Goal: Transaction & Acquisition: Purchase product/service

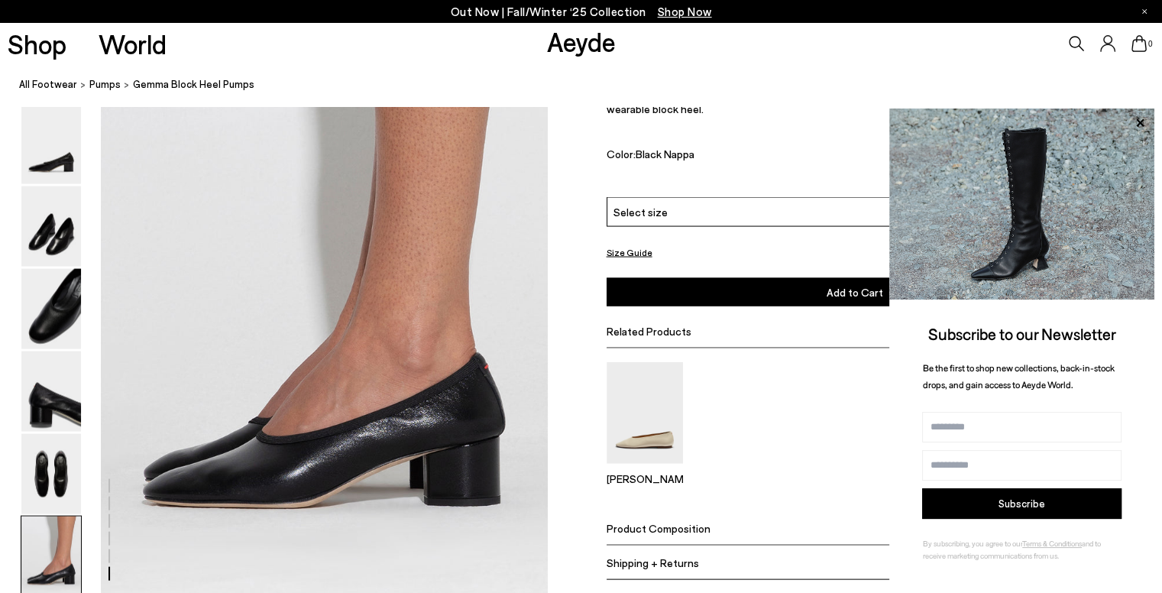
scroll to position [0, 1626]
click at [1141, 119] on icon at bounding box center [1140, 123] width 20 height 20
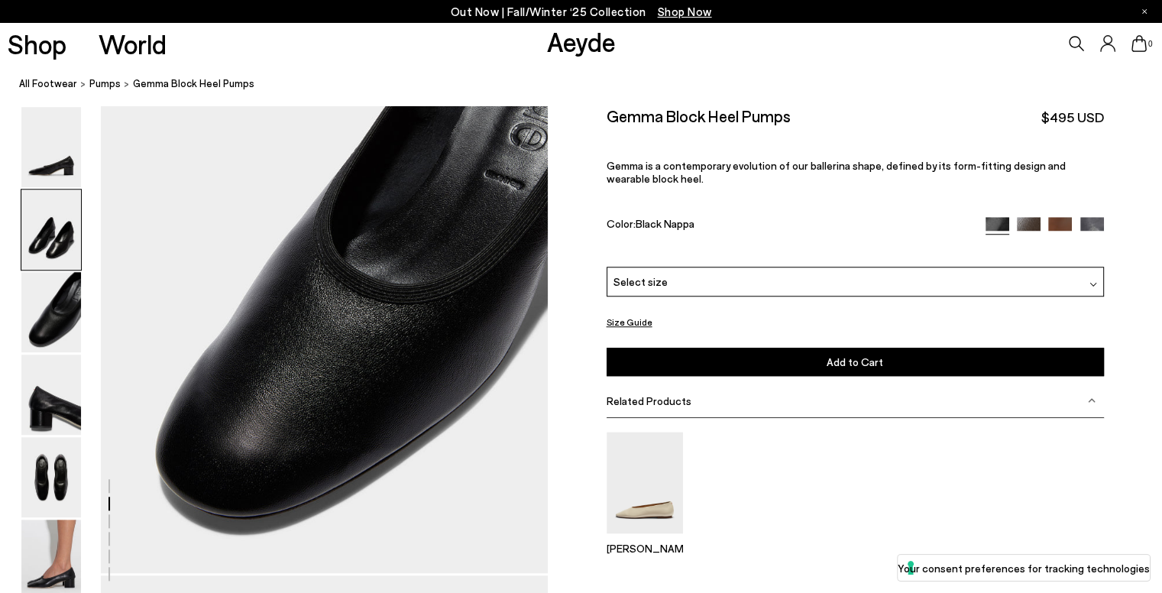
scroll to position [0, 0]
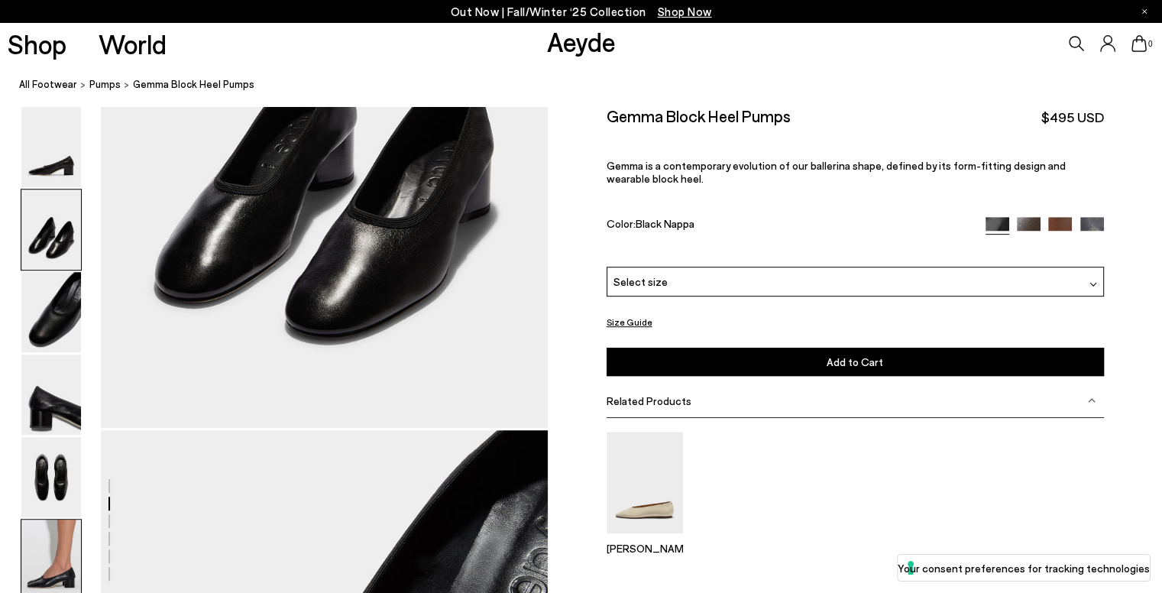
click at [41, 565] on img at bounding box center [51, 559] width 60 height 80
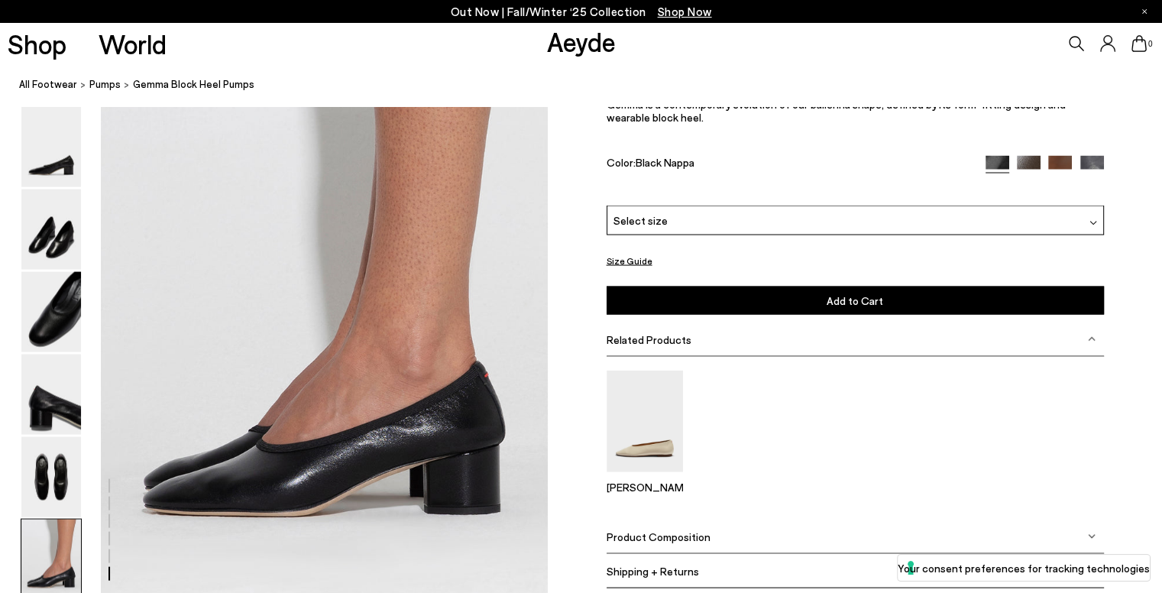
scroll to position [2988, 0]
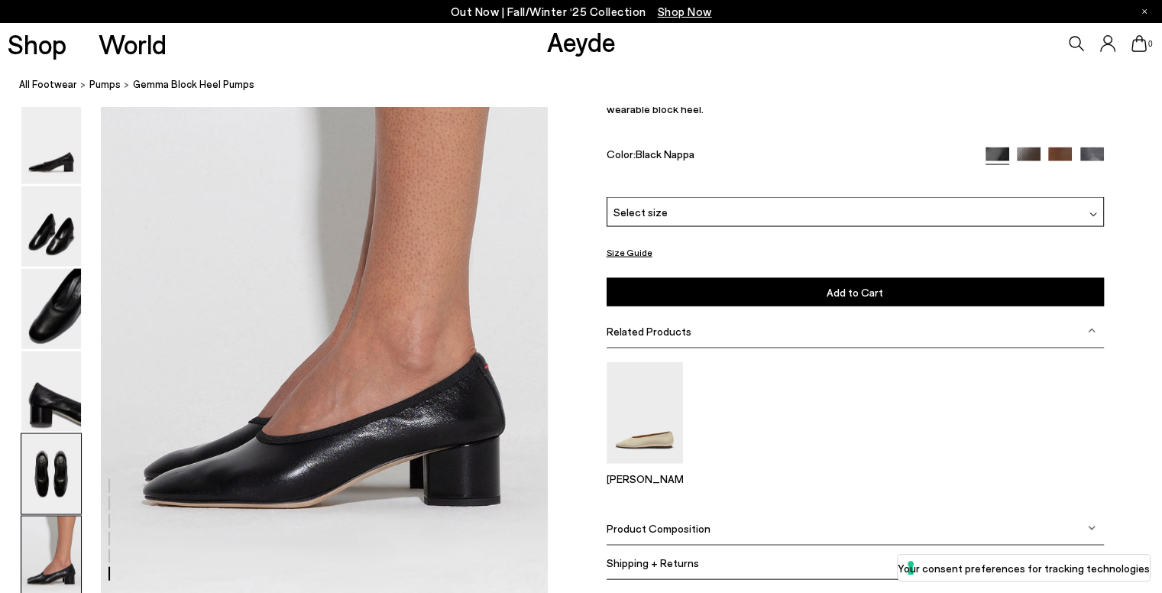
click at [52, 477] on img at bounding box center [51, 474] width 60 height 80
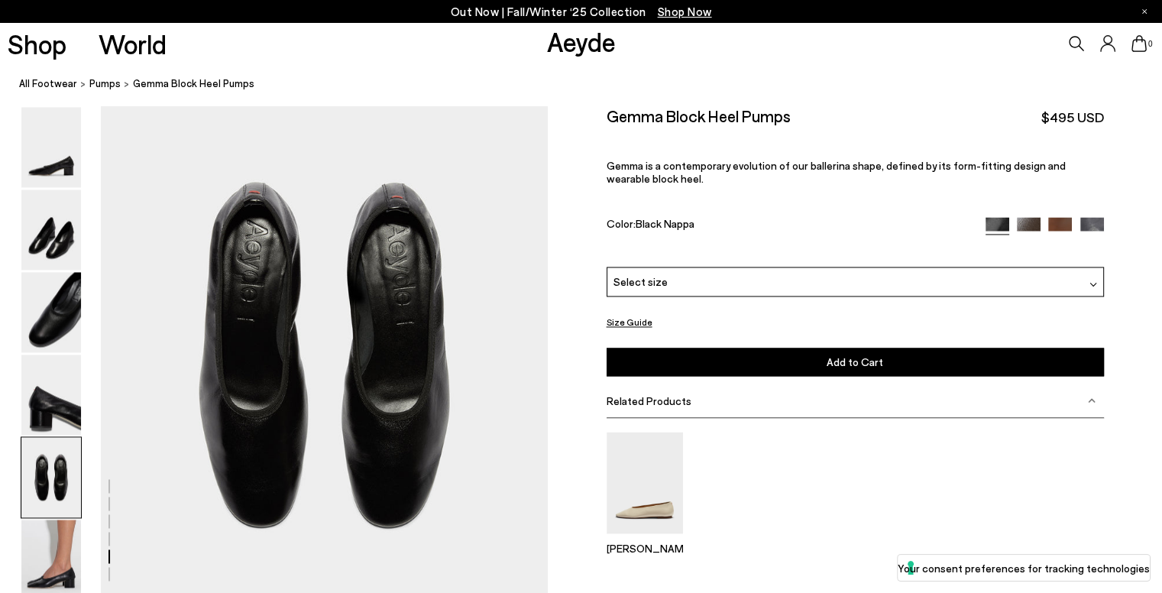
scroll to position [2286, 0]
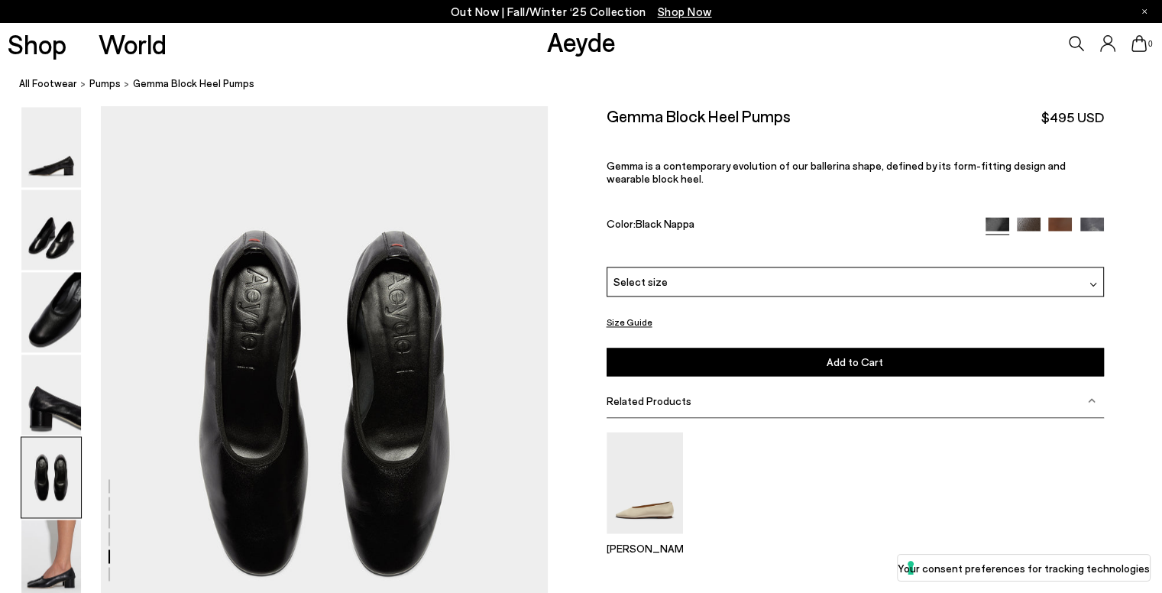
click at [73, 305] on img at bounding box center [51, 312] width 60 height 80
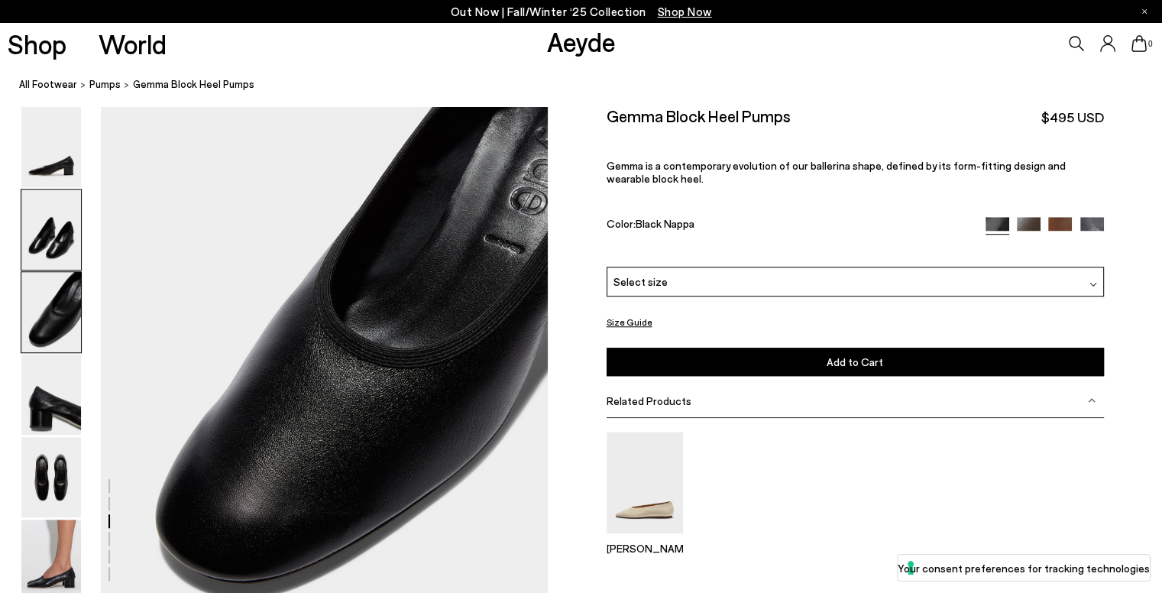
click at [79, 241] on img at bounding box center [51, 229] width 60 height 80
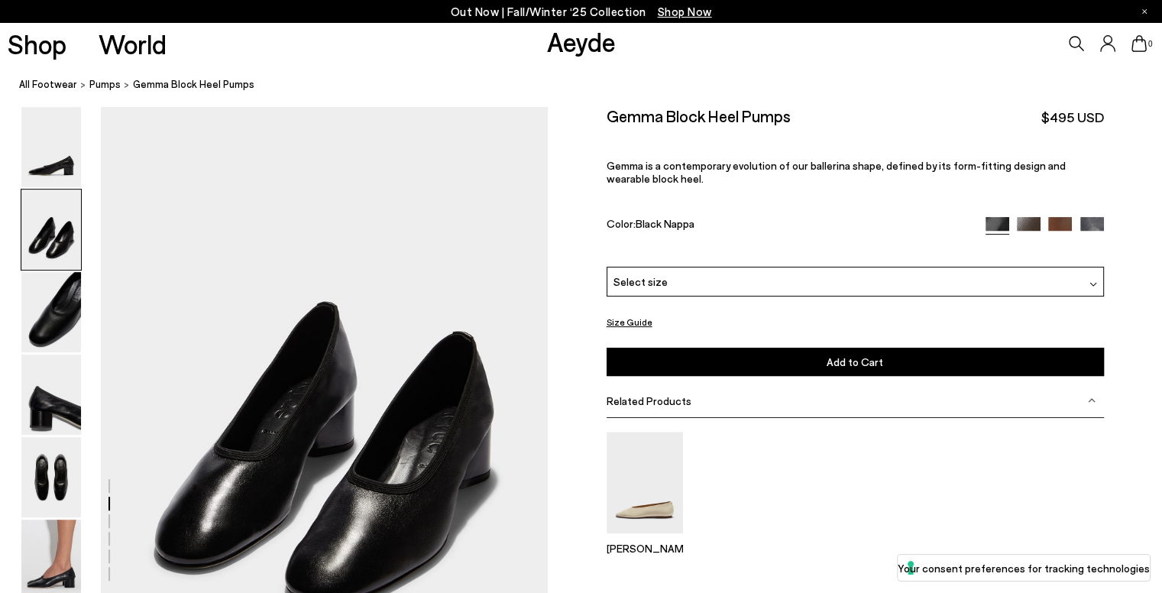
scroll to position [490, 0]
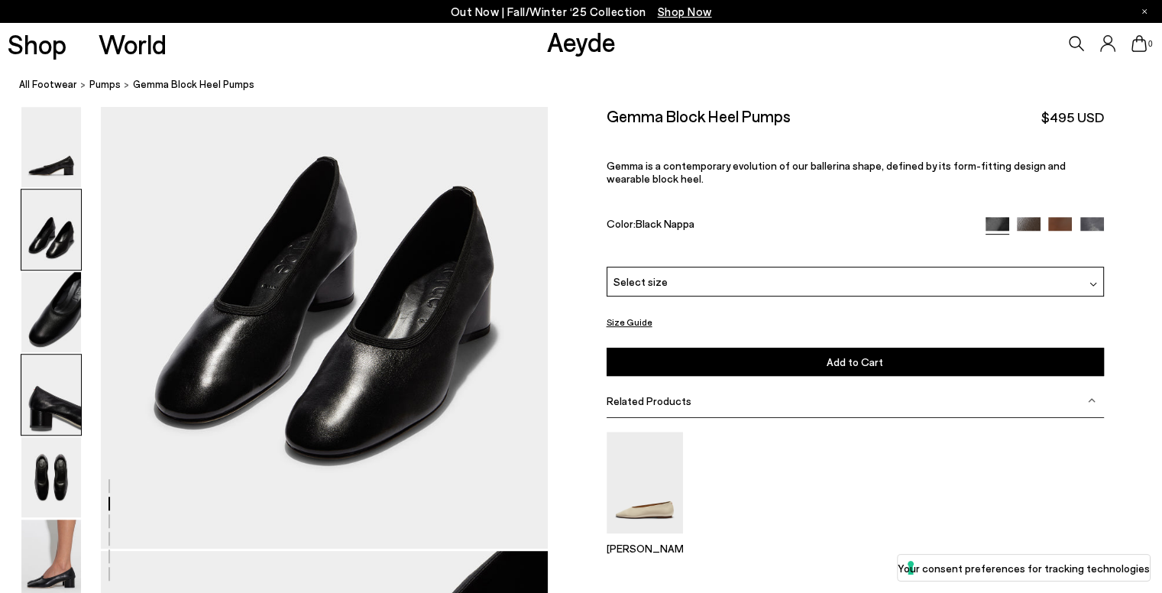
click at [40, 421] on img at bounding box center [51, 394] width 60 height 80
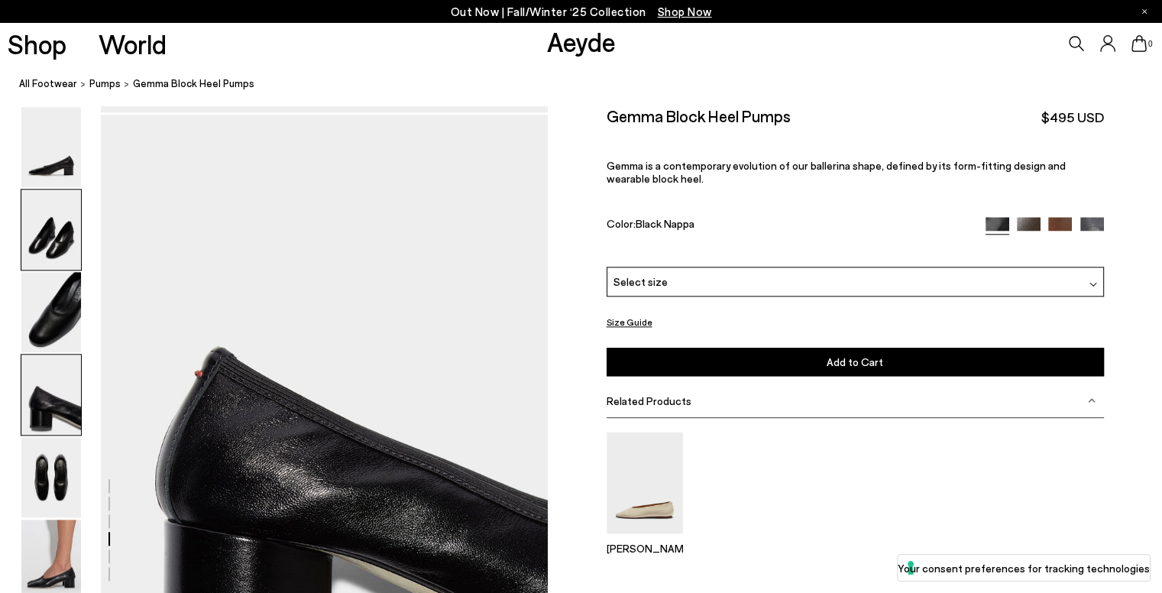
scroll to position [1687, 0]
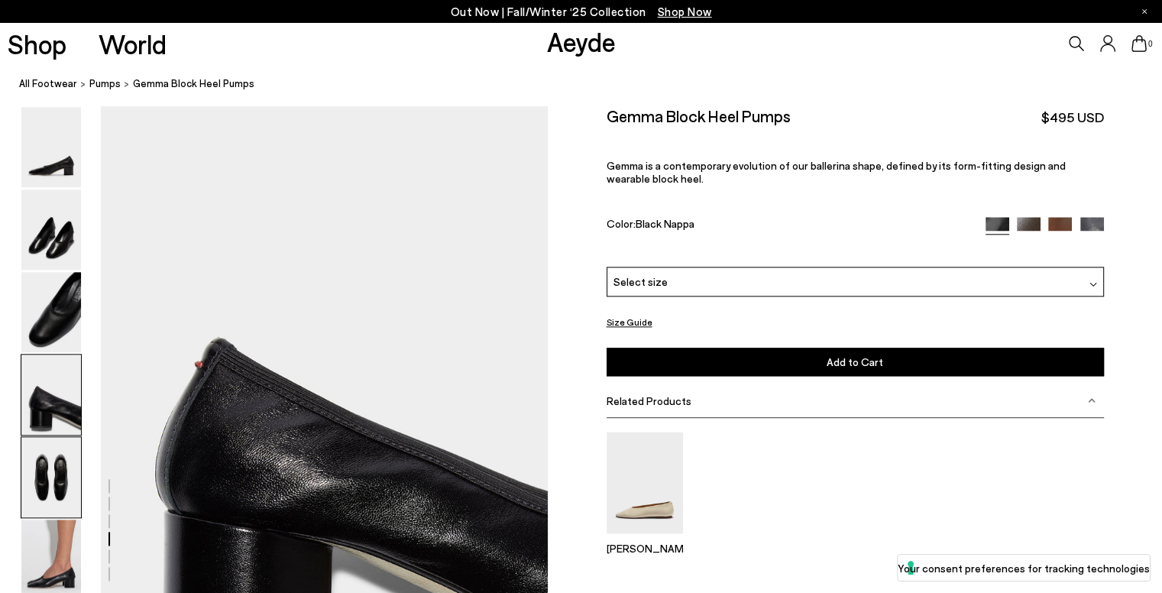
click at [61, 480] on img at bounding box center [51, 477] width 60 height 80
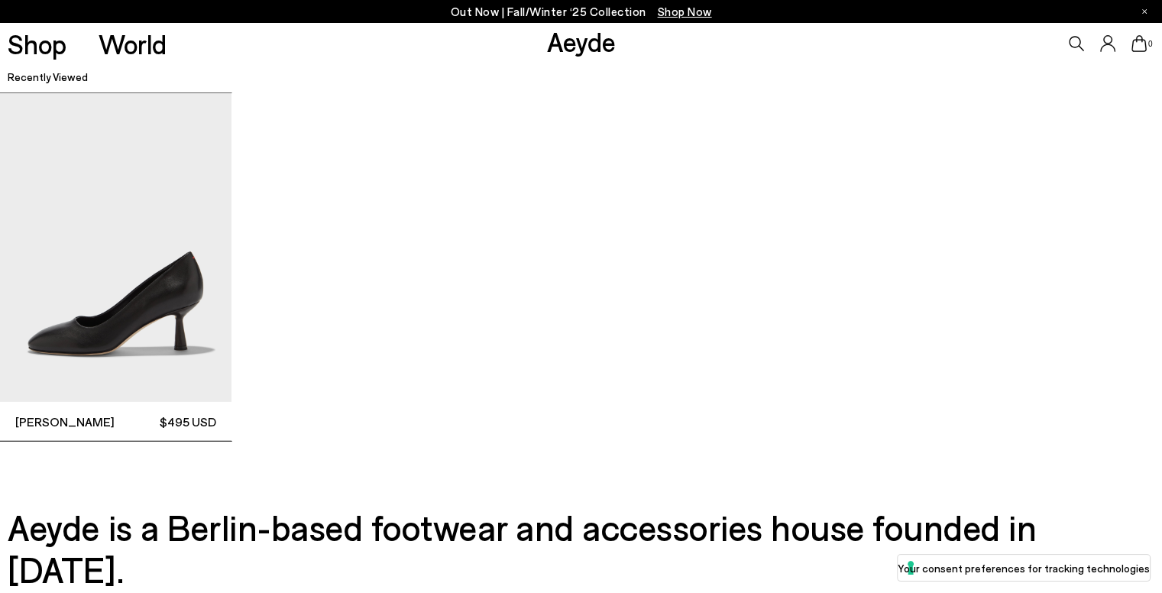
scroll to position [4544, 0]
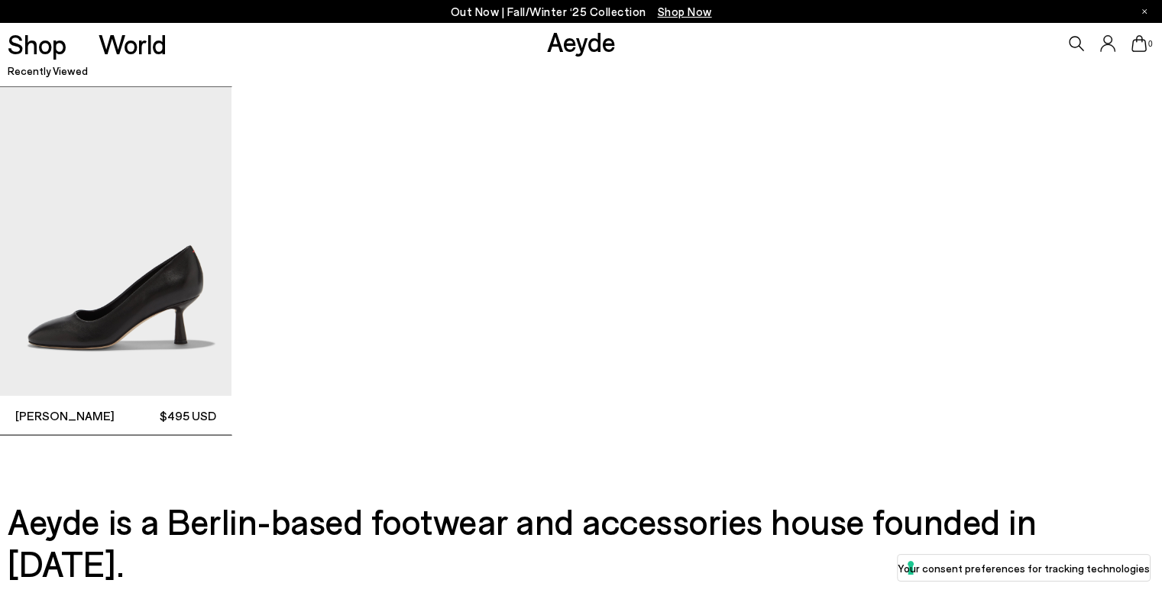
drag, startPoint x: 1155, startPoint y: 539, endPoint x: 1157, endPoint y: 519, distance: 19.9
click at [1158, 526] on div "Aeyde is a Berlin-based footwear and accessories house founded in [DATE]." at bounding box center [581, 542] width 1162 height 84
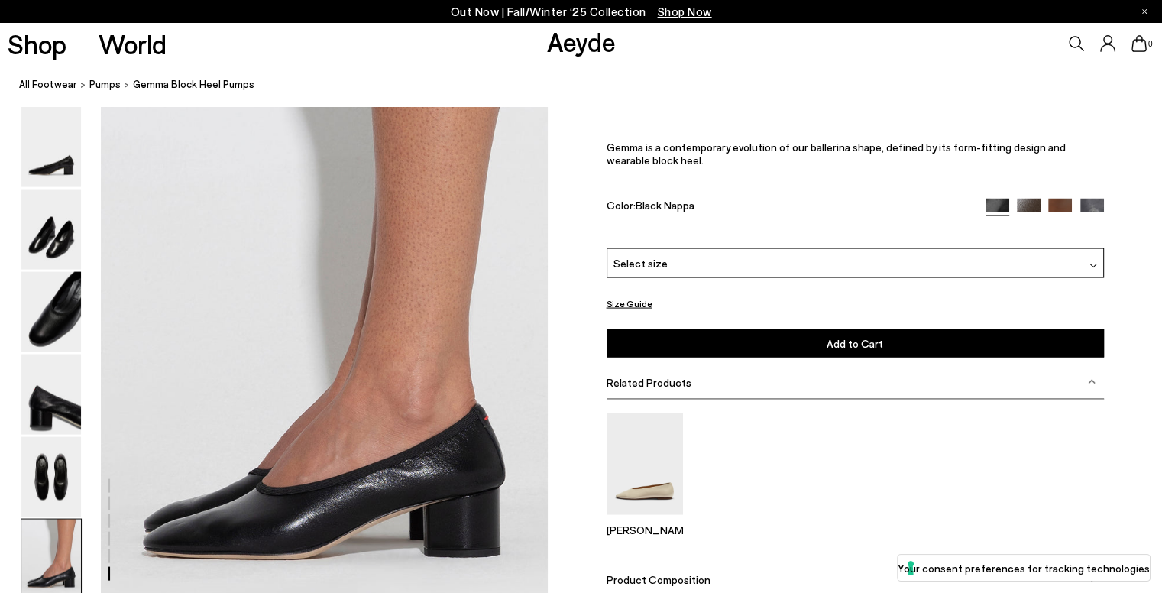
scroll to position [2884, 0]
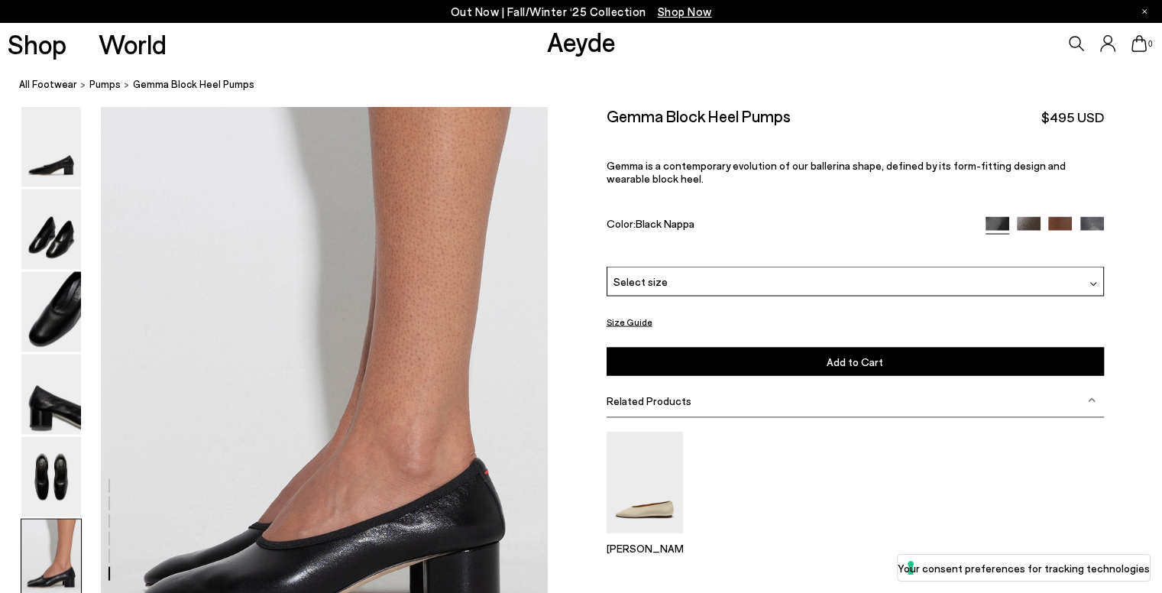
click at [607, 323] on button "Size Guide" at bounding box center [630, 321] width 46 height 19
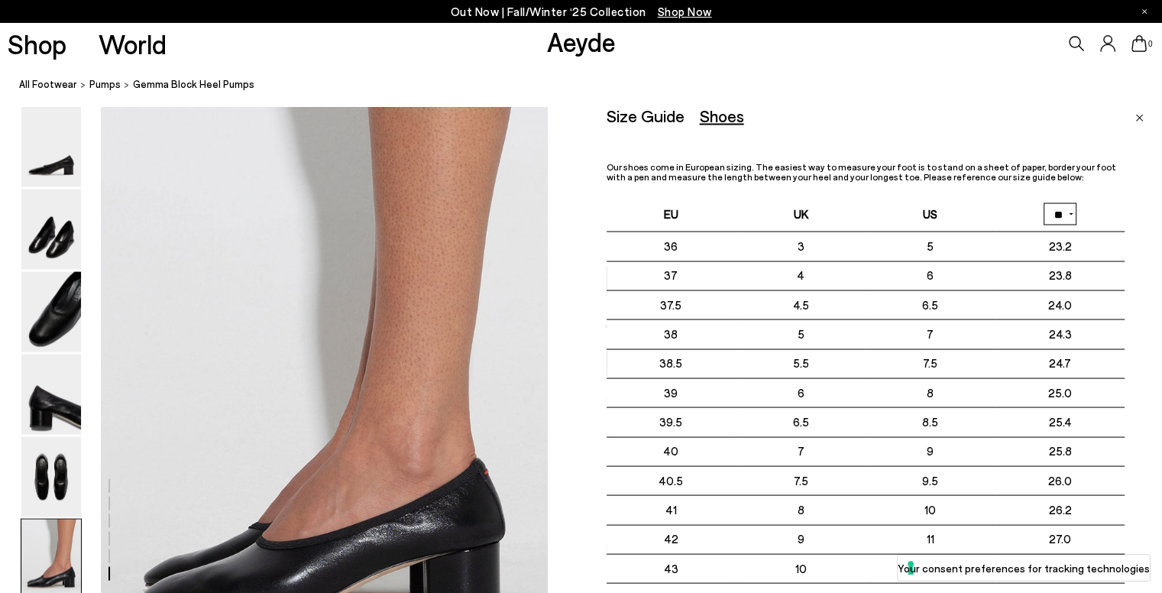
click at [1054, 224] on select "** **" at bounding box center [1060, 214] width 33 height 22
select select "**"
click at [1044, 203] on select "** **" at bounding box center [1060, 214] width 33 height 22
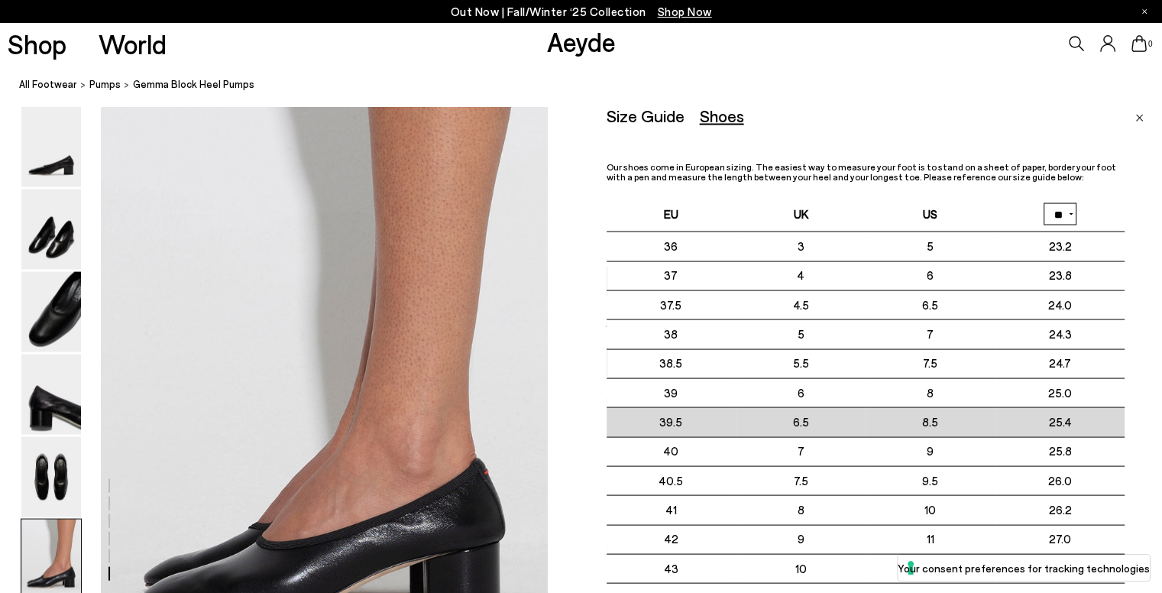
scroll to position [2960, 0]
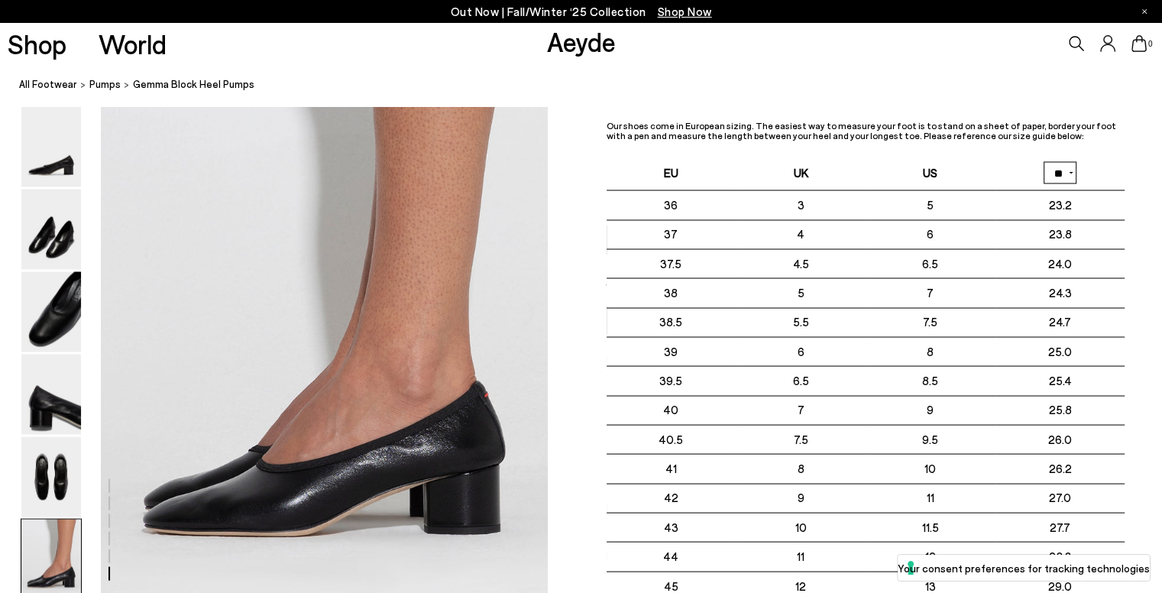
click at [1140, 377] on div "Size Guide Shoes Belt Our shoes come in European sizing. The easiest way to mea…" at bounding box center [885, 361] width 556 height 593
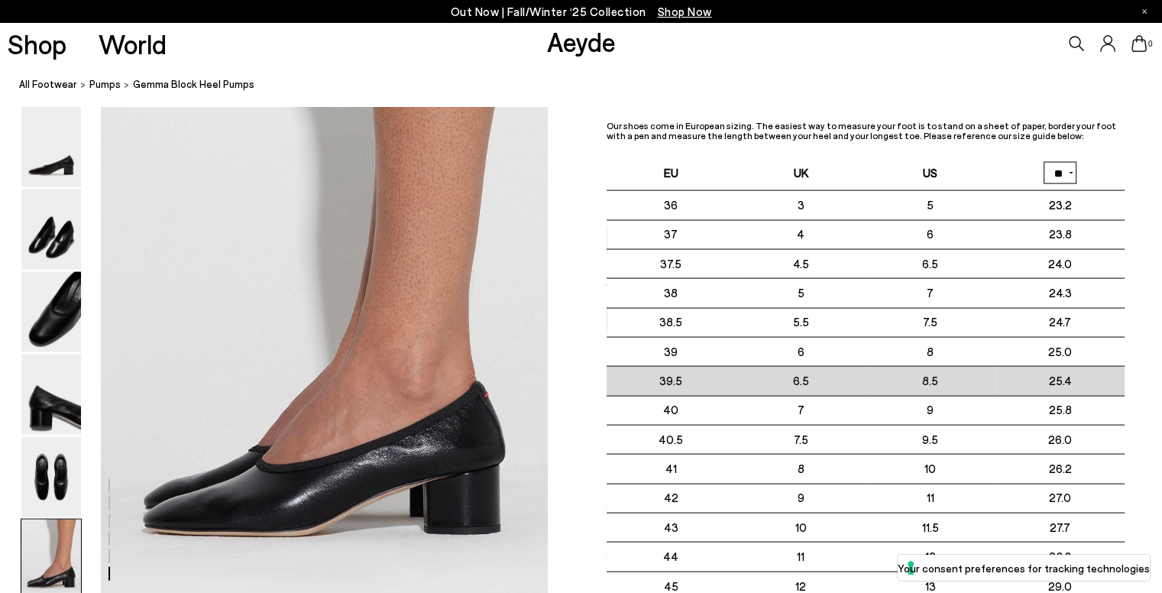
drag, startPoint x: 915, startPoint y: 386, endPoint x: 966, endPoint y: 377, distance: 51.1
click at [966, 377] on td "8.5" at bounding box center [931, 380] width 130 height 29
click at [966, 379] on td "8.5" at bounding box center [931, 380] width 130 height 29
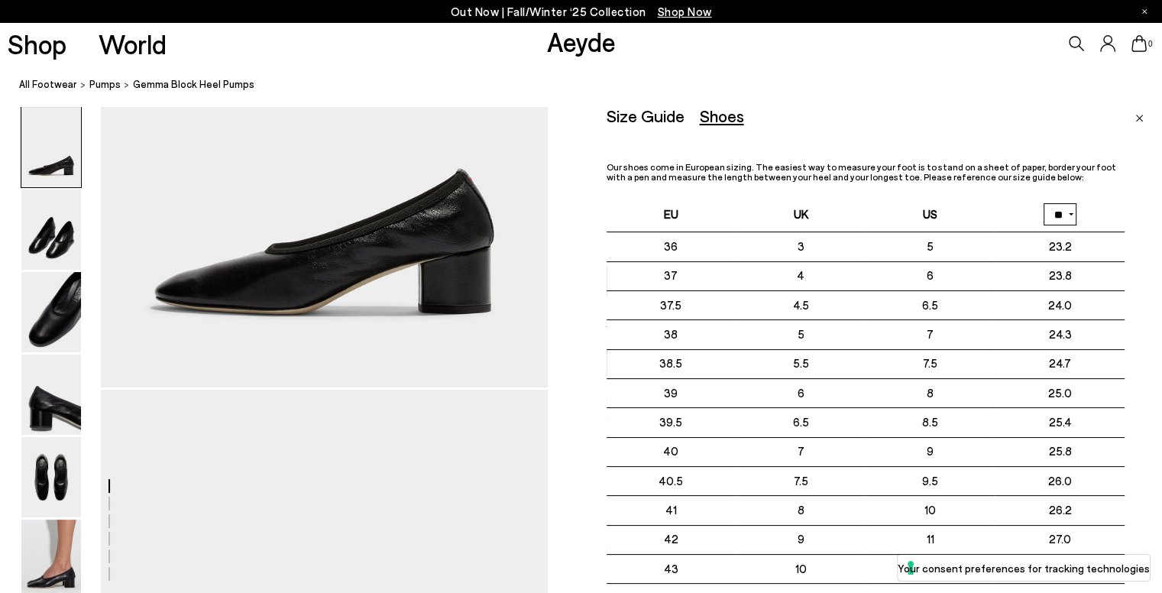
scroll to position [229, 0]
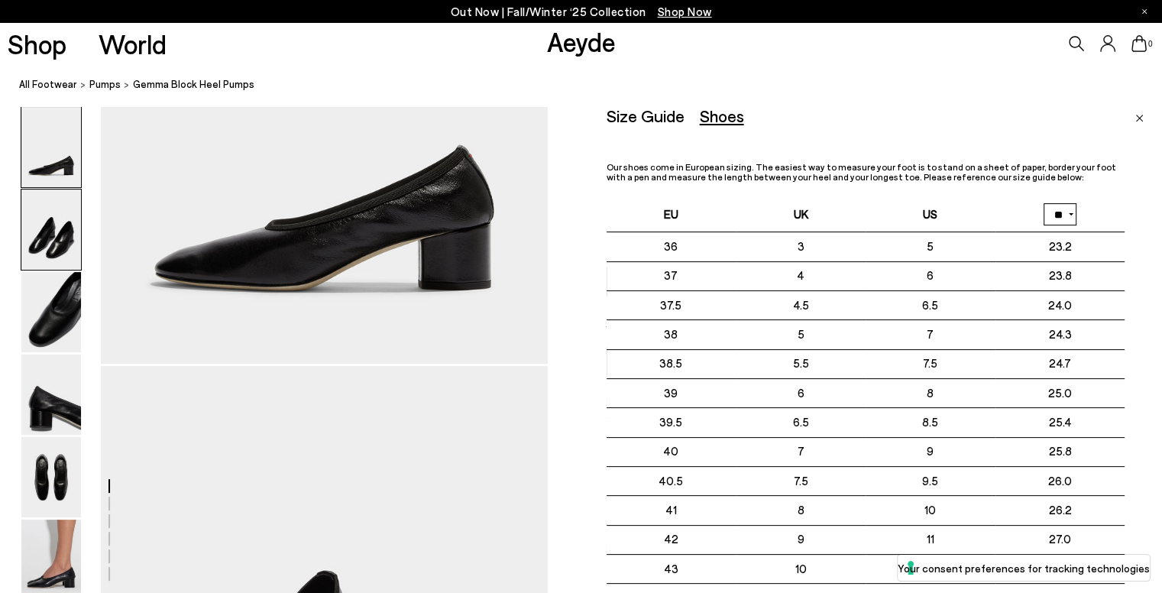
drag, startPoint x: 34, startPoint y: 226, endPoint x: 35, endPoint y: 242, distance: 16.1
click at [34, 226] on img at bounding box center [51, 229] width 60 height 80
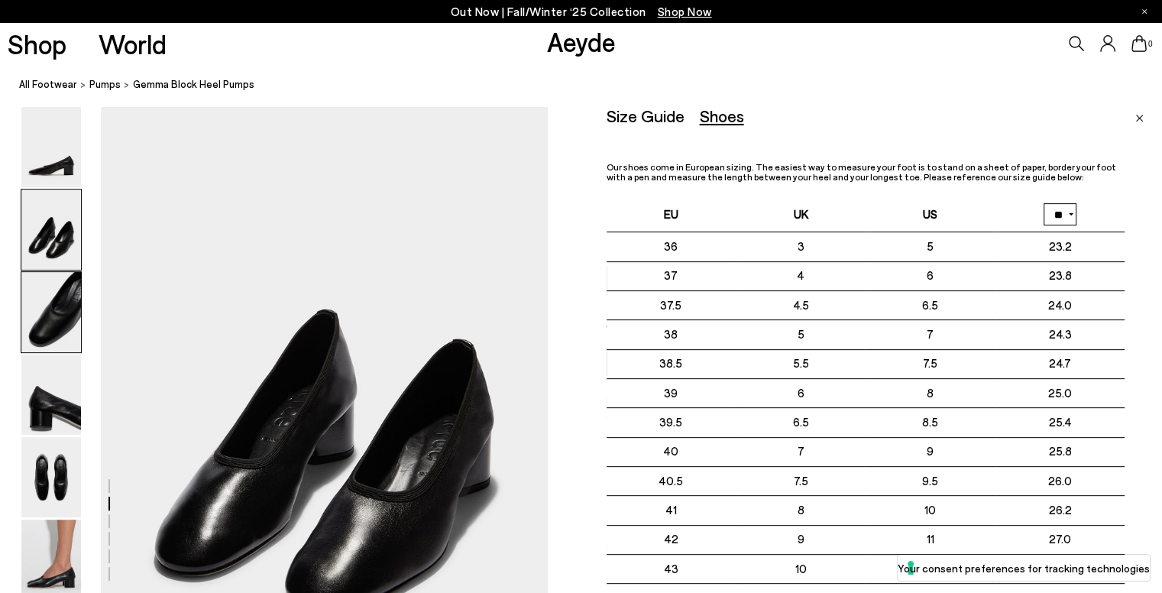
click at [40, 331] on img at bounding box center [51, 312] width 60 height 80
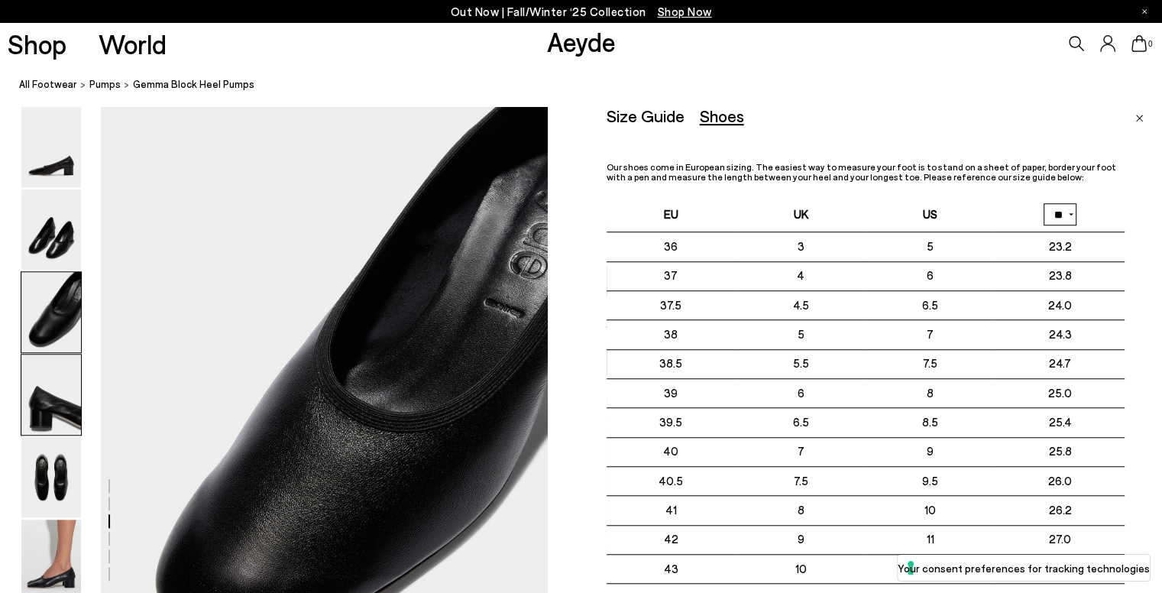
click at [42, 381] on img at bounding box center [51, 394] width 60 height 80
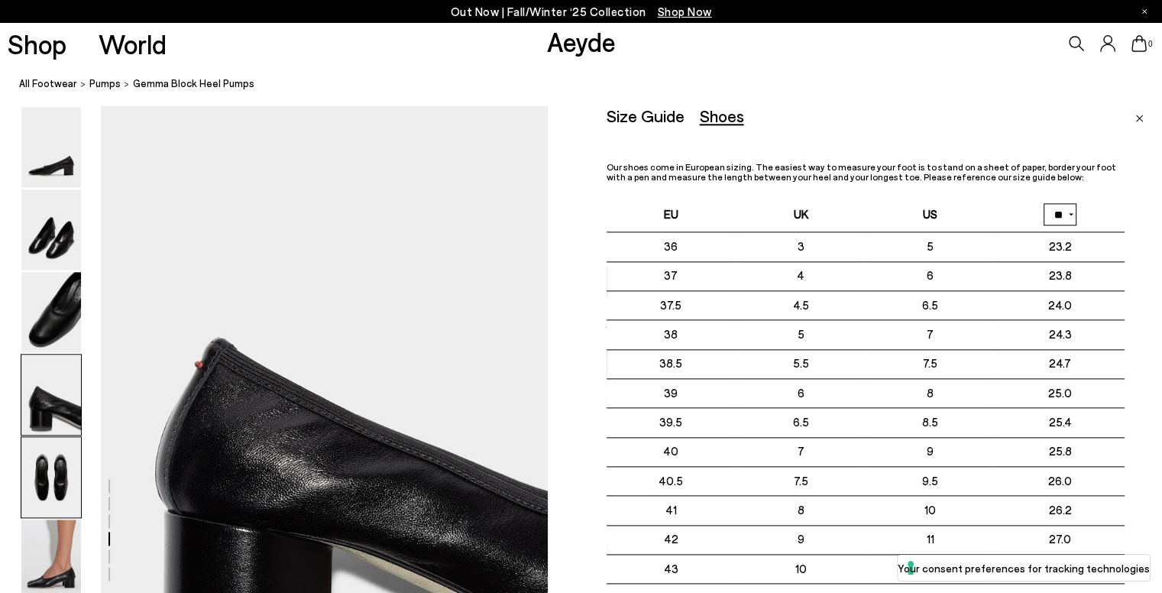
click at [36, 462] on img at bounding box center [51, 477] width 60 height 80
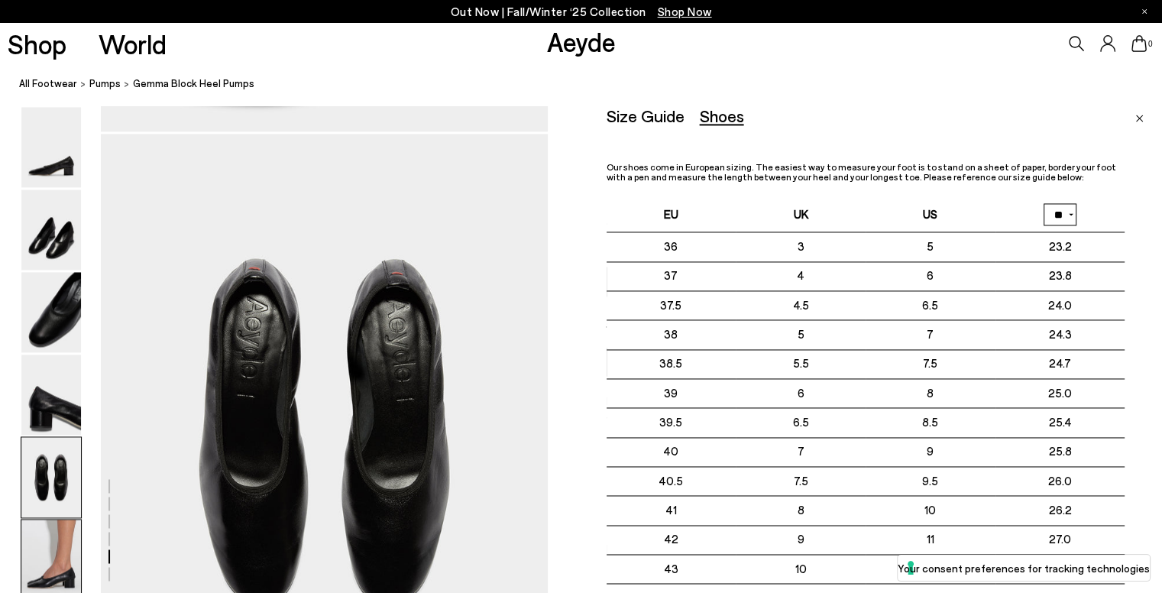
click at [54, 526] on img at bounding box center [51, 559] width 60 height 80
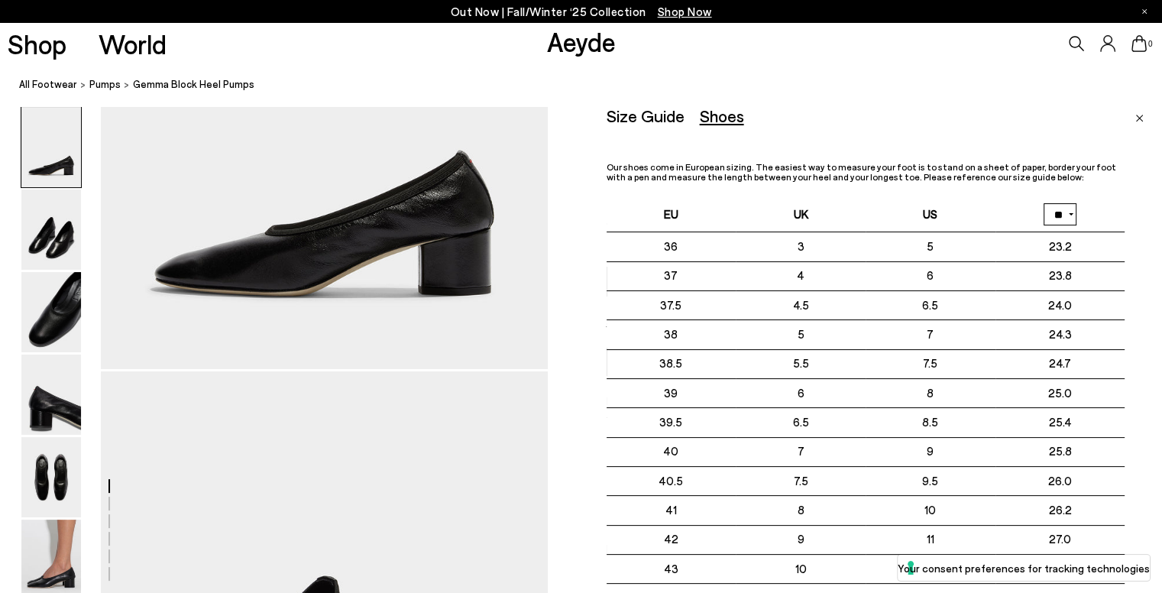
scroll to position [238, 0]
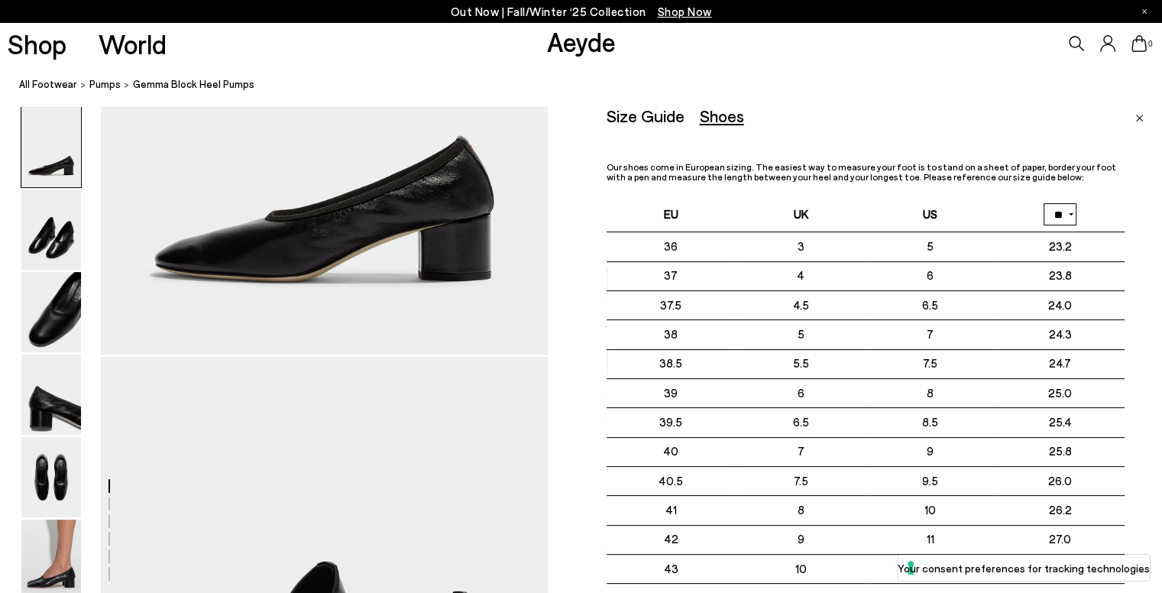
click at [1133, 114] on div "Size Guide Shoes Belt Our shoes come in European sizing. The easiest way to mea…" at bounding box center [885, 402] width 556 height 593
click at [1133, 123] on div "Size Guide Shoes Belt Our shoes come in European sizing. The easiest way to mea…" at bounding box center [885, 402] width 556 height 593
click at [1137, 118] on img "Close" at bounding box center [1139, 119] width 8 height 8
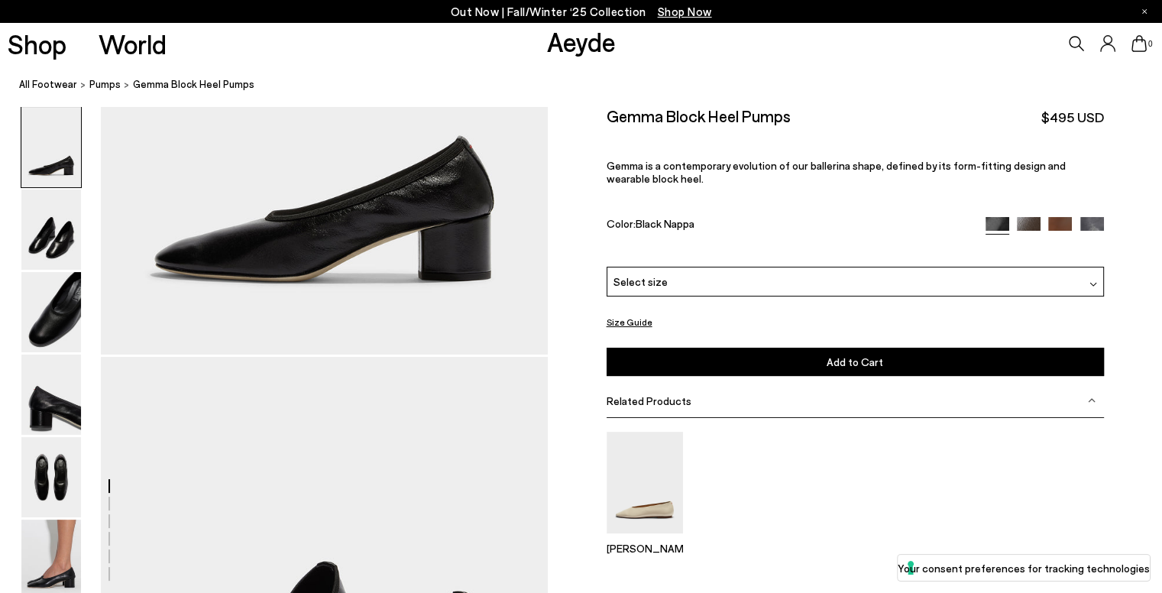
click at [689, 273] on div "Select size" at bounding box center [855, 282] width 497 height 30
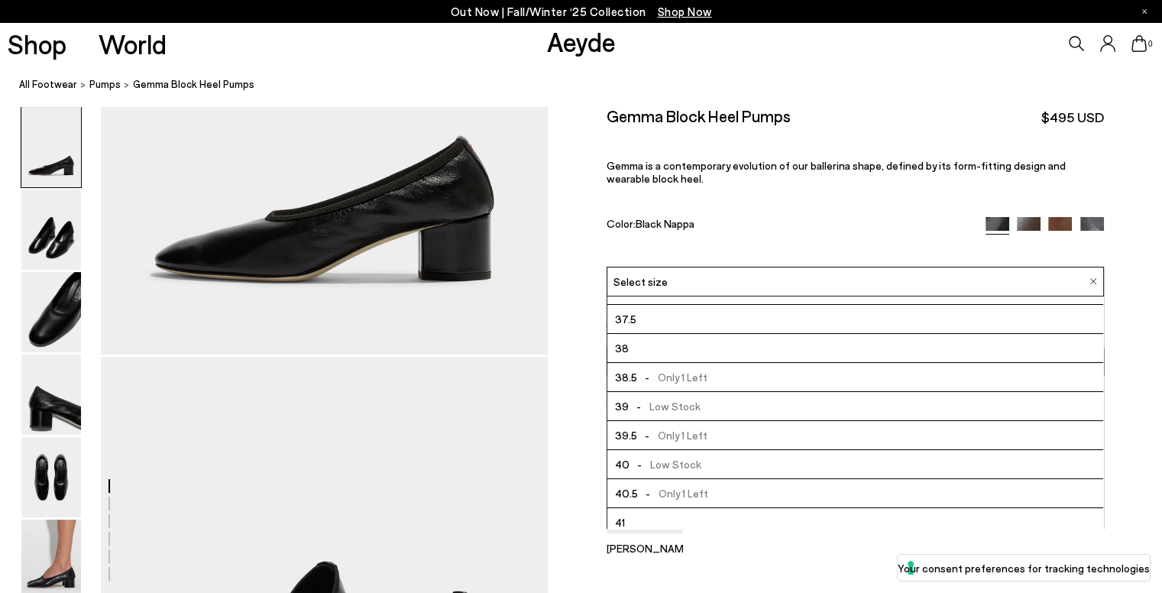
scroll to position [76, 0]
click at [678, 432] on span "- Low Stock" at bounding box center [665, 437] width 72 height 19
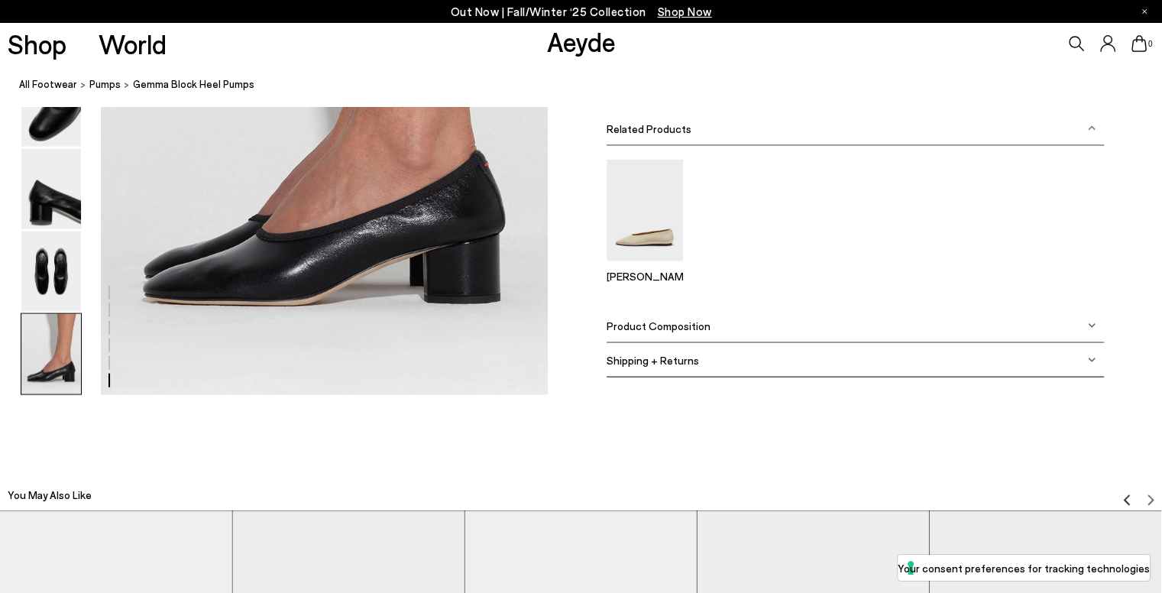
scroll to position [3137, 0]
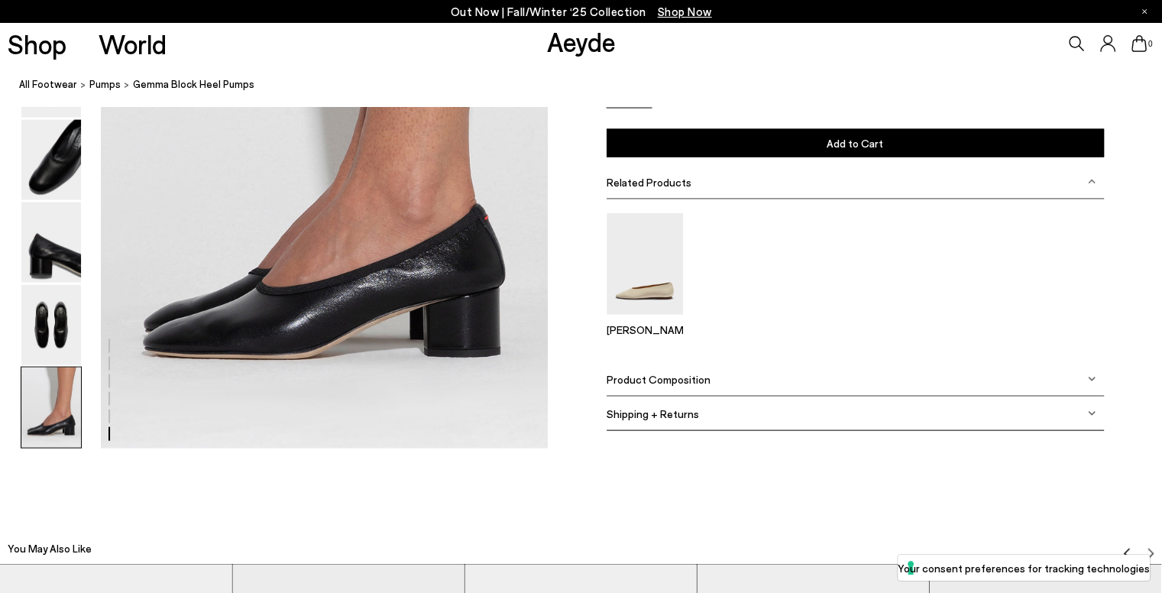
click at [859, 375] on div "Product Composition" at bounding box center [855, 379] width 497 height 34
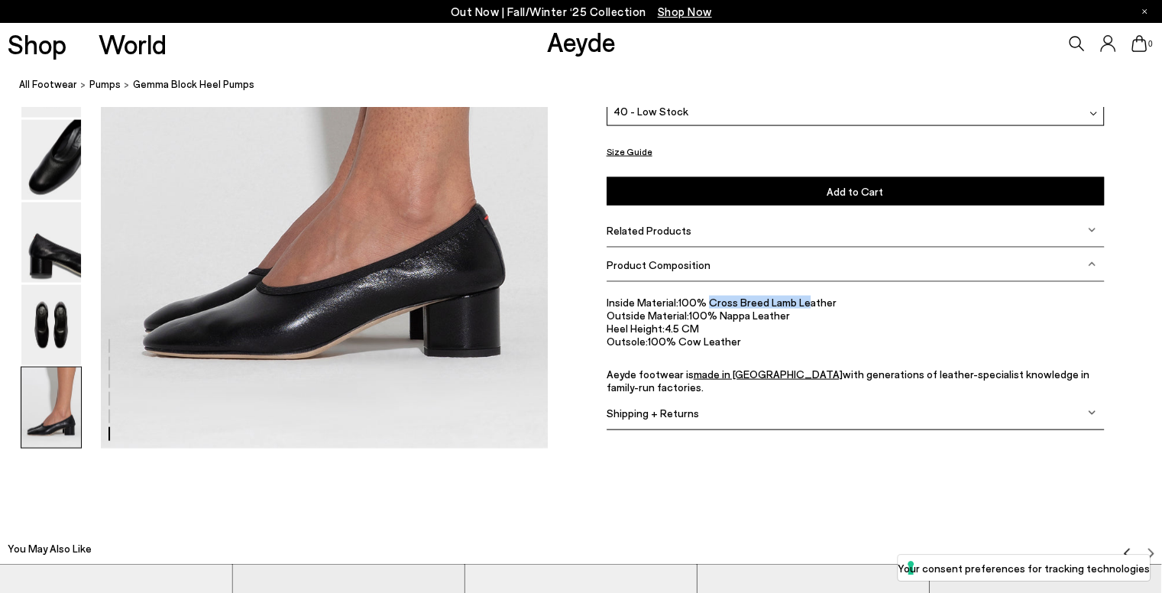
drag, startPoint x: 736, startPoint y: 301, endPoint x: 798, endPoint y: 305, distance: 62.8
click at [801, 303] on li "Inside Material: 100% Cross Breed Lamb Leather" at bounding box center [855, 302] width 497 height 13
drag, startPoint x: 701, startPoint y: 316, endPoint x: 783, endPoint y: 319, distance: 81.8
click at [783, 319] on li "Outside Material: 100% Nappa Leather" at bounding box center [855, 315] width 497 height 13
drag, startPoint x: 662, startPoint y: 343, endPoint x: 731, endPoint y: 345, distance: 69.5
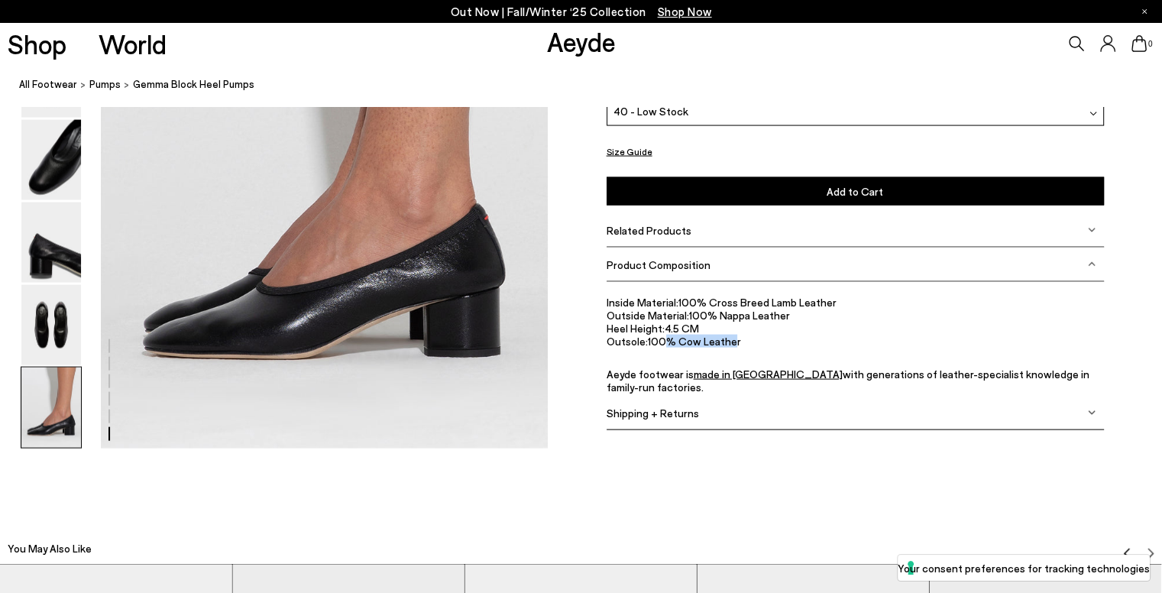
click at [731, 345] on li "Outsole: 100% Cow Leather" at bounding box center [855, 341] width 497 height 13
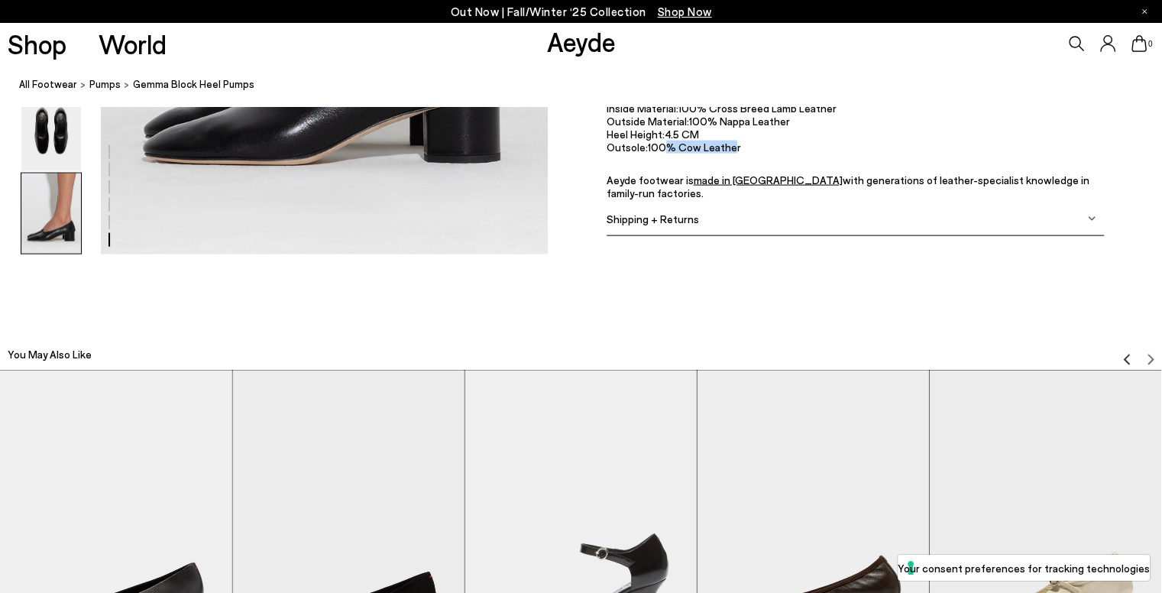
scroll to position [3040, 0]
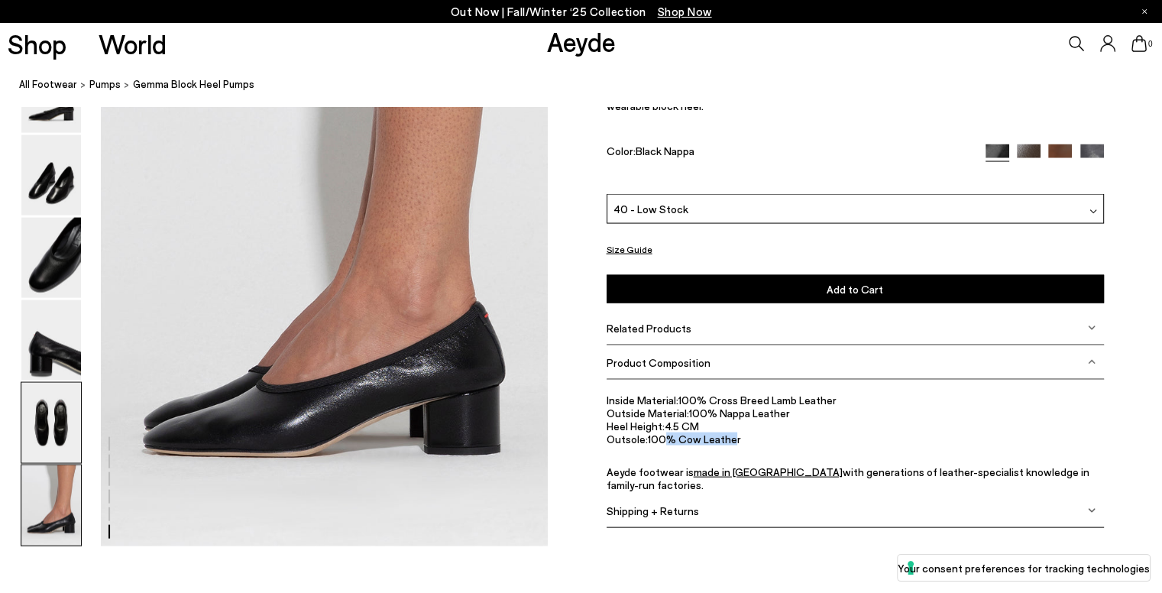
click at [58, 409] on img at bounding box center [51, 423] width 60 height 80
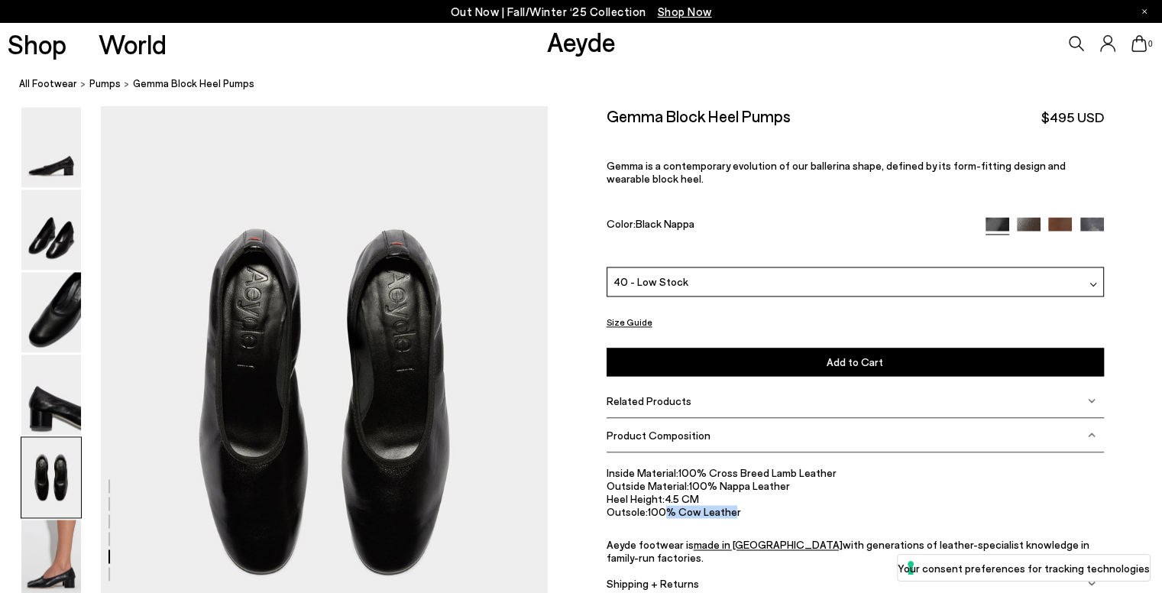
scroll to position [2286, 0]
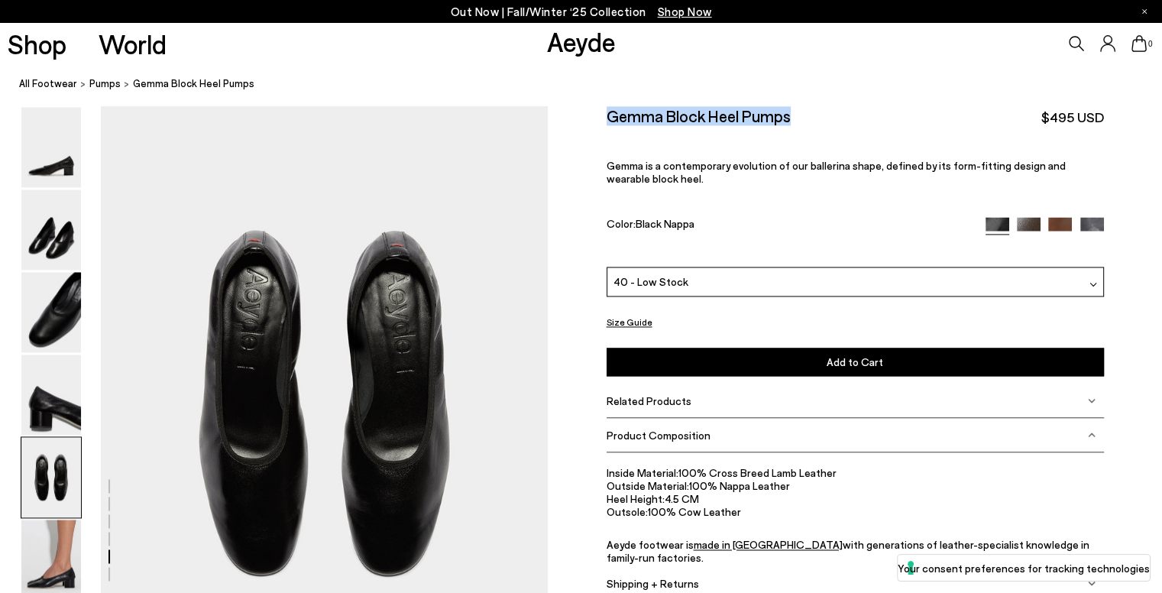
drag, startPoint x: 801, startPoint y: 113, endPoint x: 597, endPoint y: 116, distance: 204.8
click at [597, 116] on div "Size Guide Shoes Belt Our shoes come in European sizing. The easiest way to mea…" at bounding box center [855, 362] width 614 height 513
drag, startPoint x: 666, startPoint y: 102, endPoint x: 616, endPoint y: 114, distance: 51.0
click at [616, 114] on h2 "Gemma Block Heel Pumps" at bounding box center [699, 115] width 184 height 19
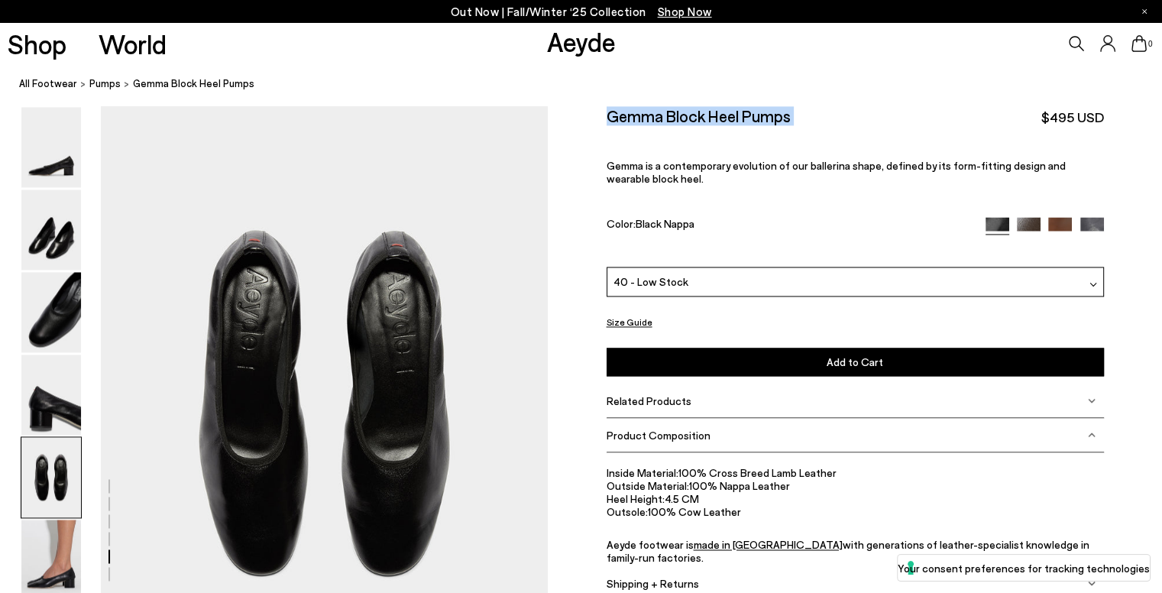
click at [616, 114] on h2 "Gemma Block Heel Pumps" at bounding box center [699, 115] width 184 height 19
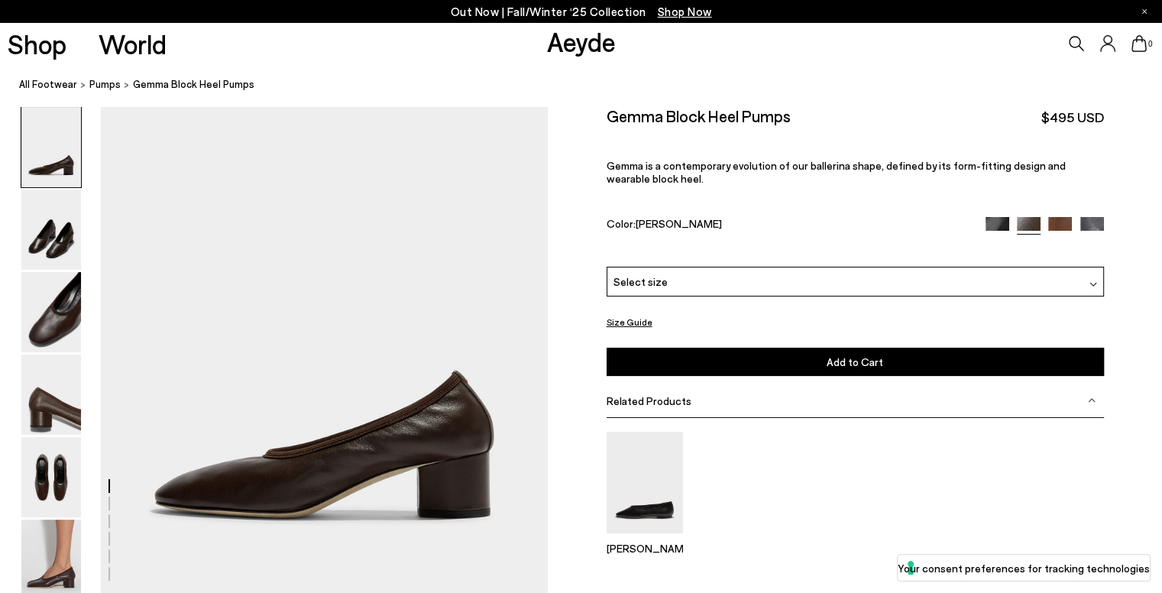
click at [56, 244] on img at bounding box center [51, 229] width 60 height 80
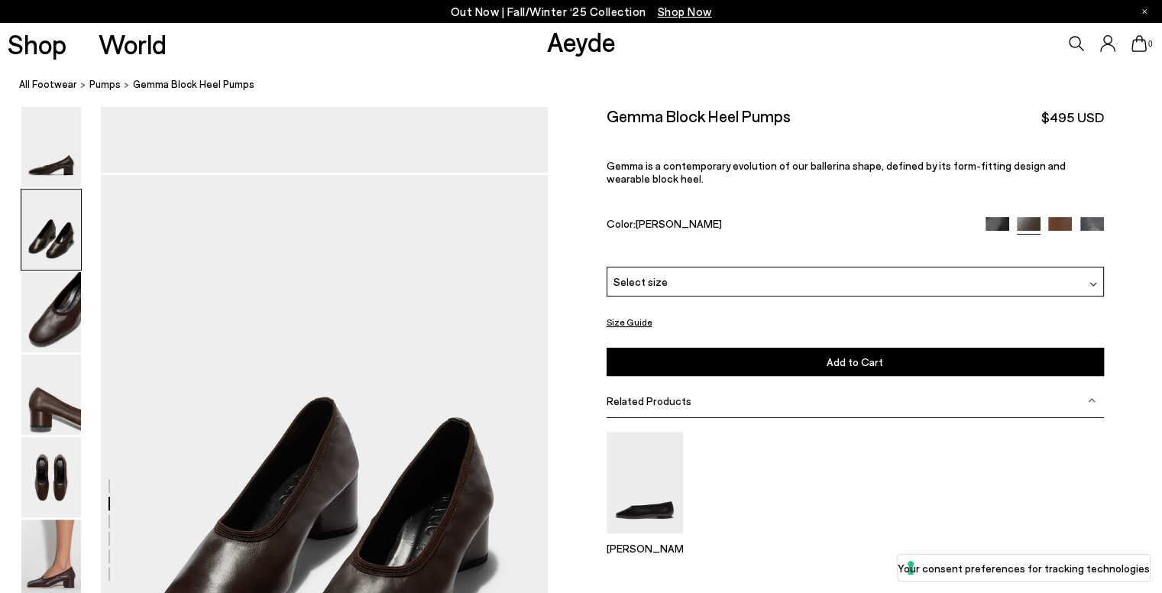
scroll to position [490, 0]
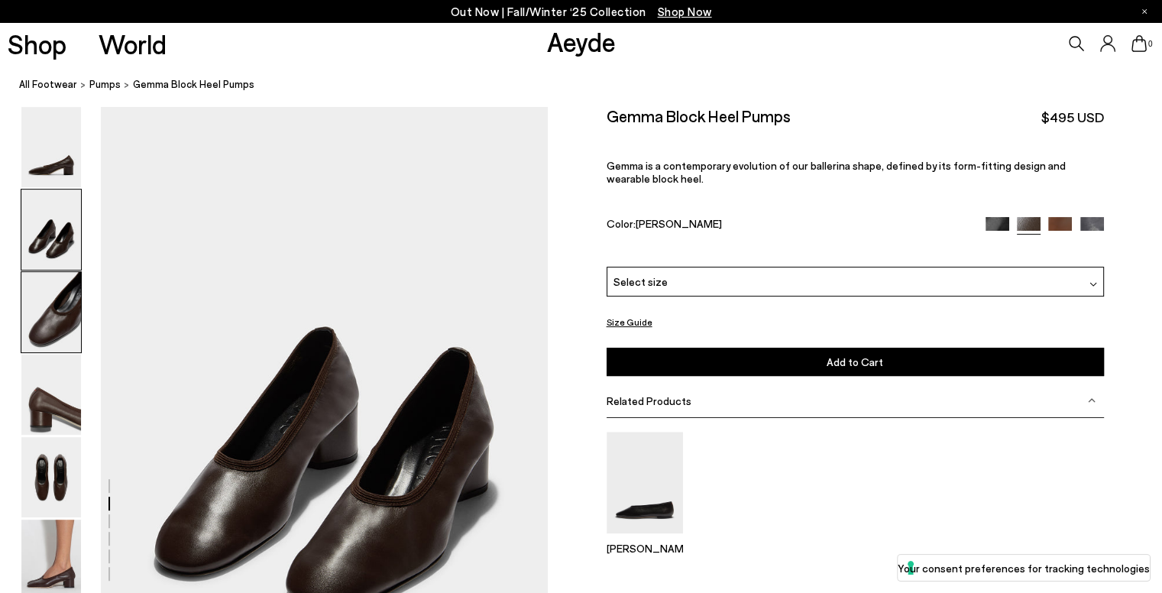
click at [47, 333] on img at bounding box center [51, 312] width 60 height 80
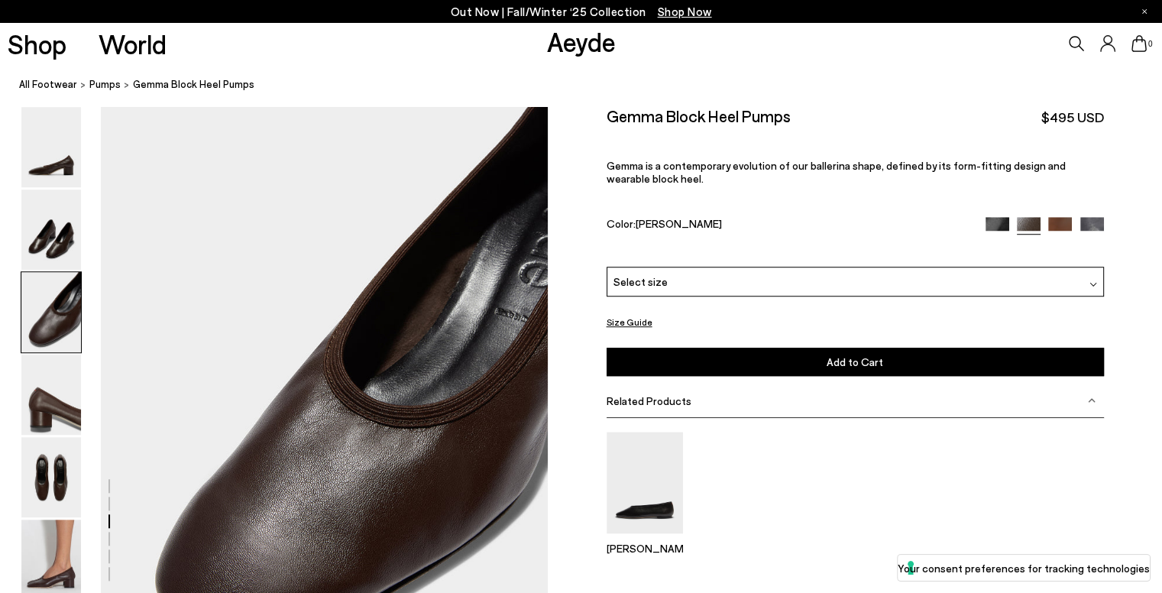
click at [29, 545] on img at bounding box center [51, 559] width 60 height 80
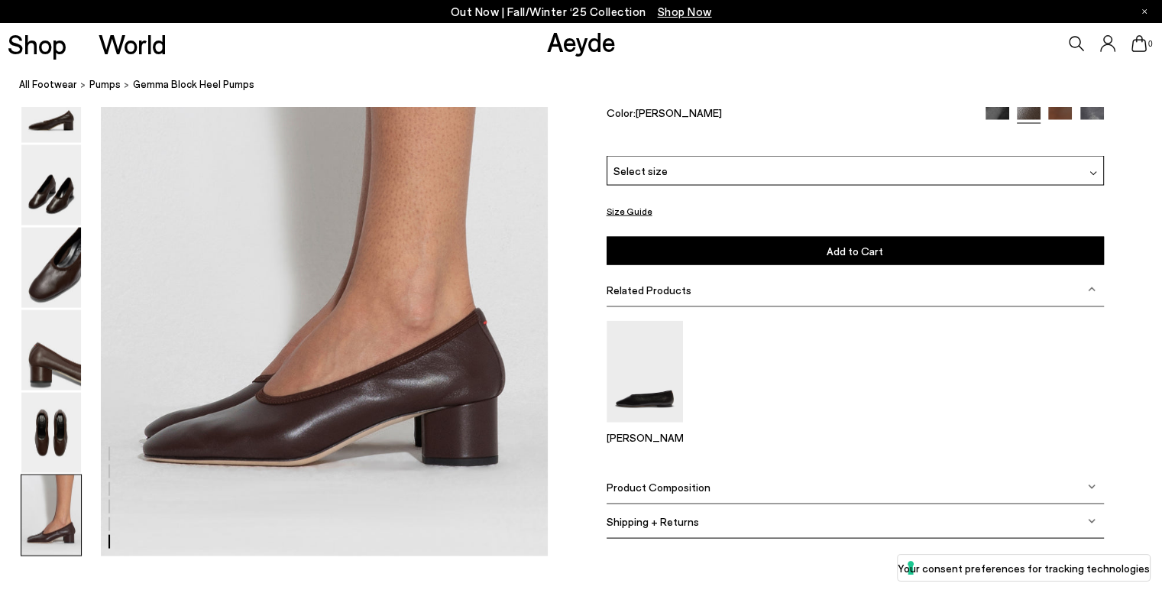
scroll to position [3065, 0]
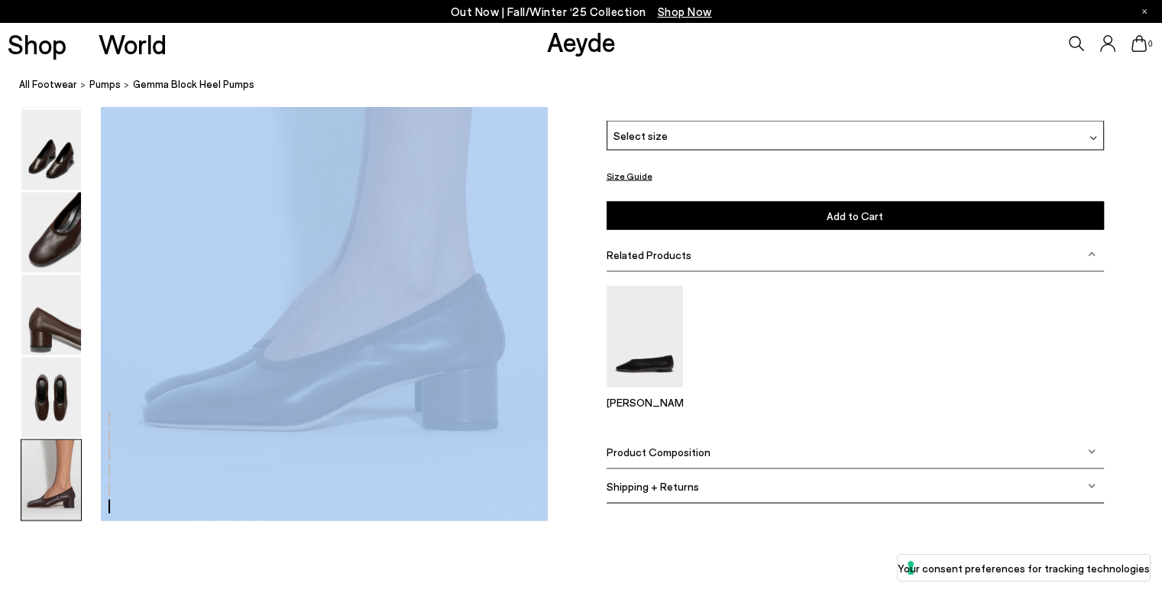
drag, startPoint x: 172, startPoint y: 329, endPoint x: 351, endPoint y: 374, distance: 184.2
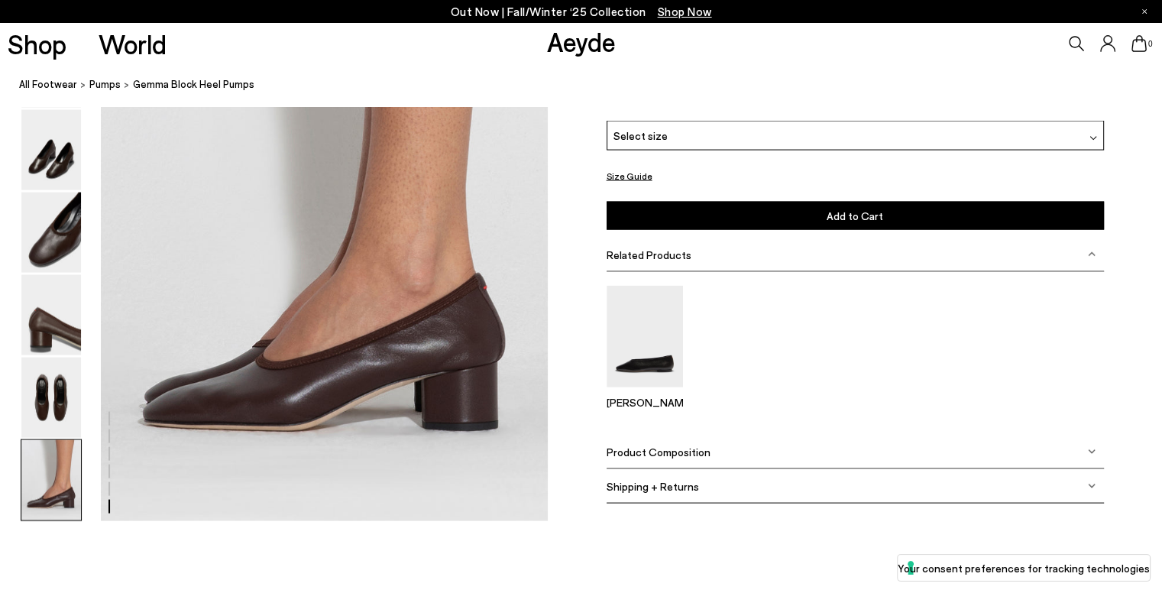
click at [574, 282] on div "Size Guide Shoes Belt Our shoes come in European sizing. The easiest way to mea…" at bounding box center [855, 240] width 614 height 561
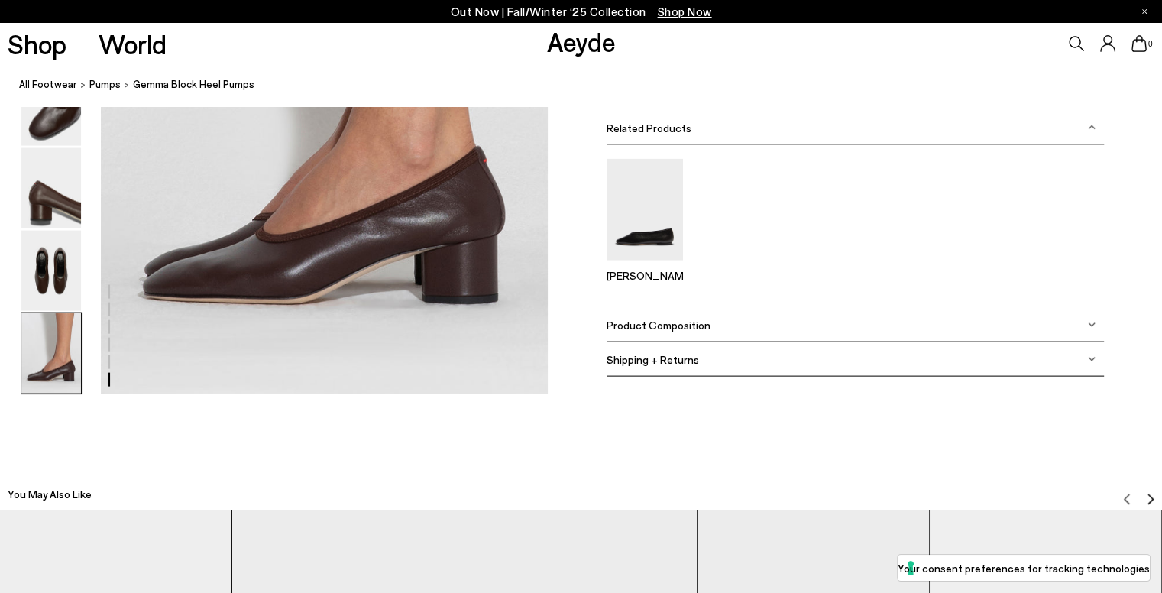
scroll to position [3218, 0]
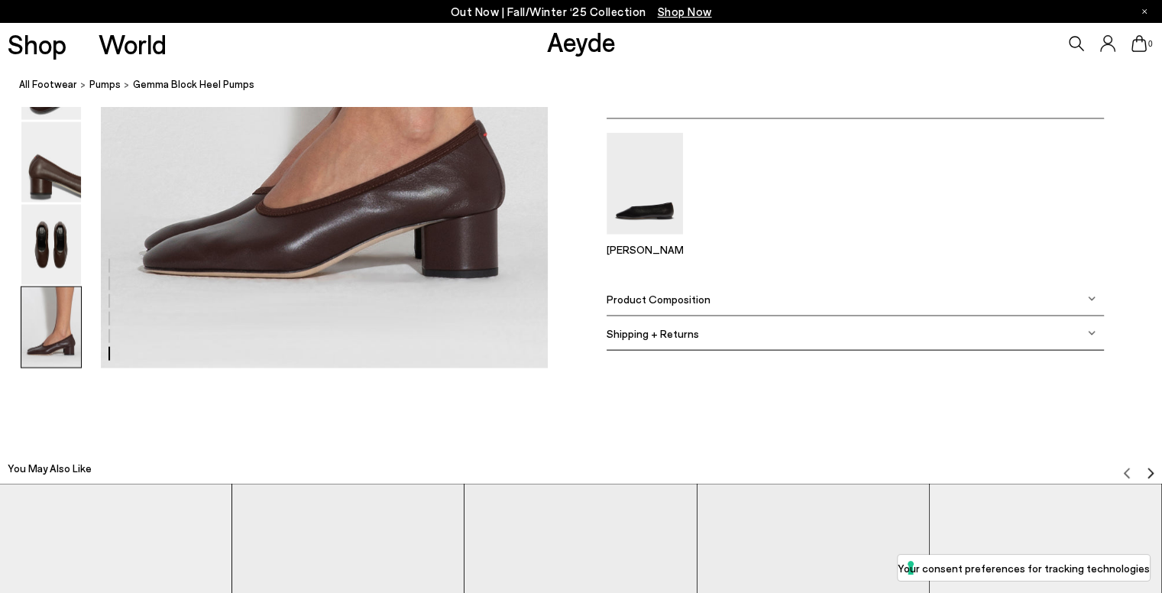
click at [703, 298] on span "Product Composition" at bounding box center [659, 298] width 104 height 13
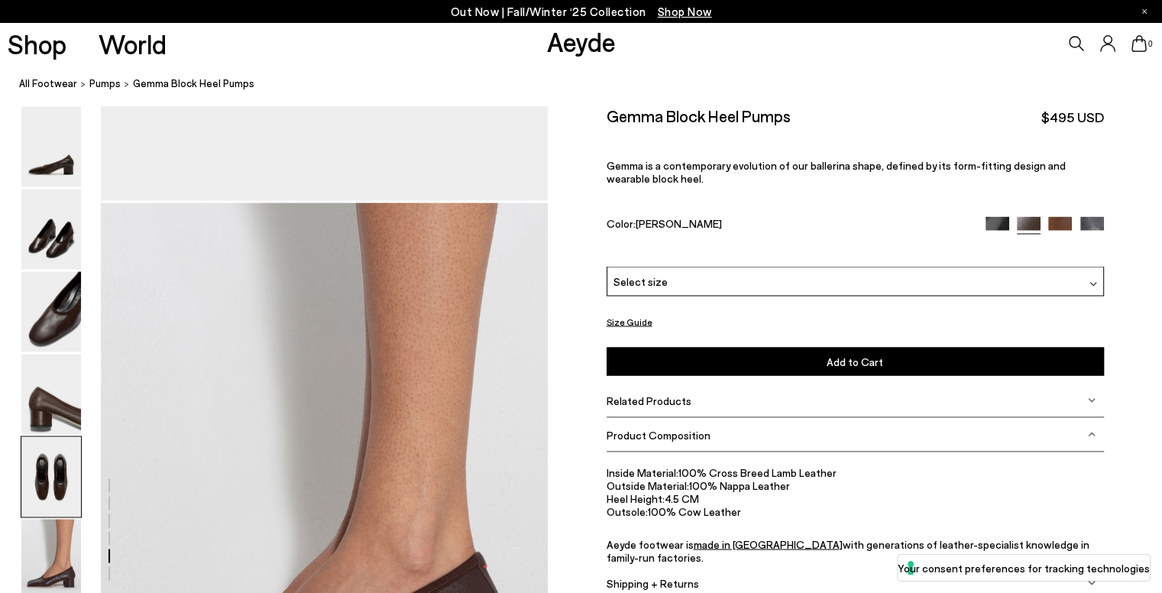
scroll to position [2759, 0]
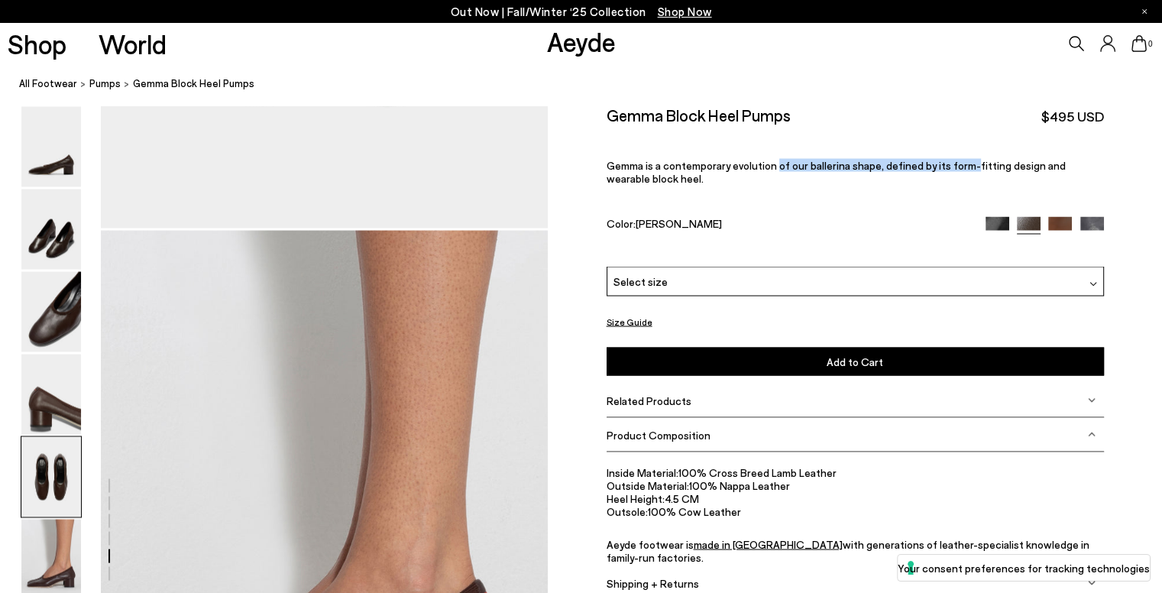
drag, startPoint x: 798, startPoint y: 170, endPoint x: 962, endPoint y: 171, distance: 164.2
click at [962, 171] on p "Gemma is a contemporary evolution of our ballerina shape, defined by its form-f…" at bounding box center [855, 172] width 497 height 26
click at [987, 170] on p "Gemma is a contemporary evolution of our ballerina shape, defined by its form-f…" at bounding box center [855, 172] width 497 height 26
drag, startPoint x: 963, startPoint y: 165, endPoint x: 1035, endPoint y: 160, distance: 72.8
click at [1035, 160] on p "Gemma is a contemporary evolution of our ballerina shape, defined by its form-f…" at bounding box center [855, 172] width 497 height 26
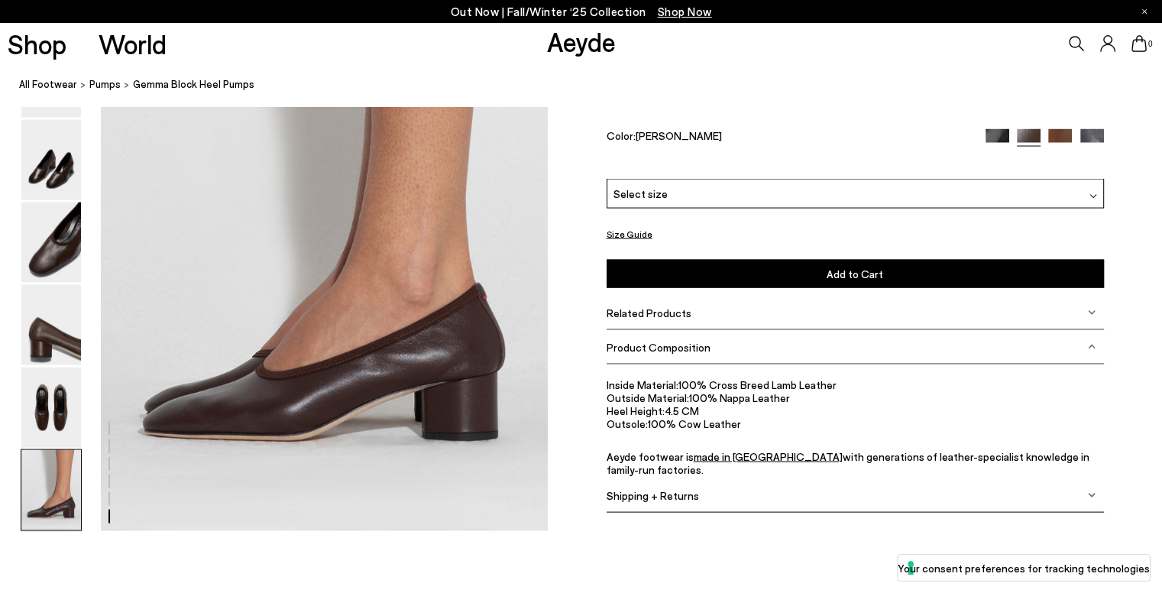
scroll to position [3141, 0]
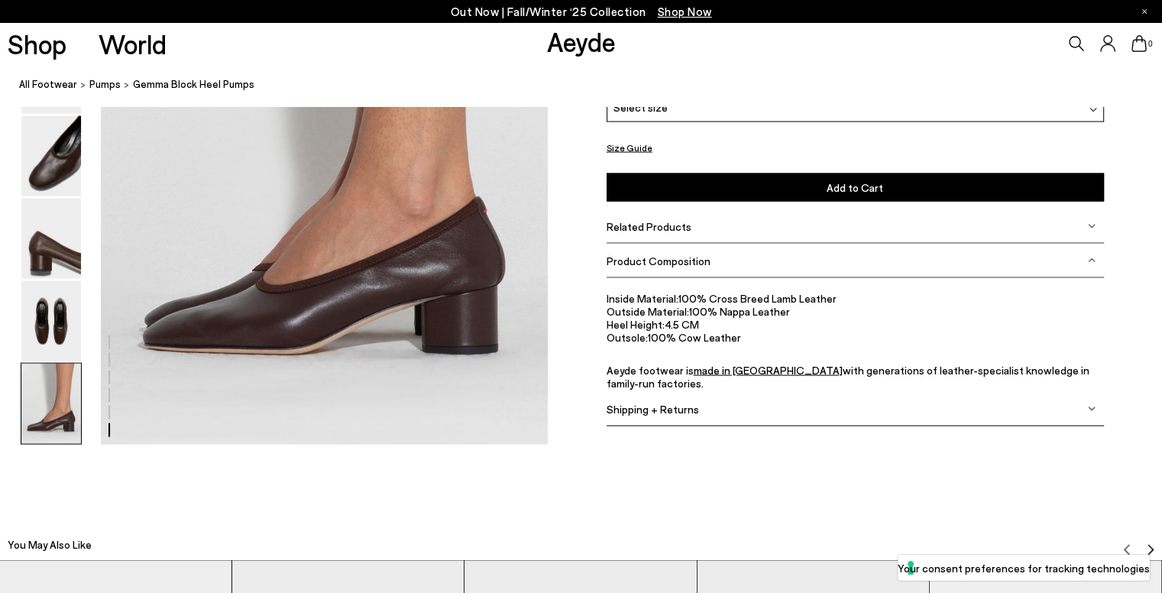
click at [49, 331] on img at bounding box center [51, 321] width 60 height 80
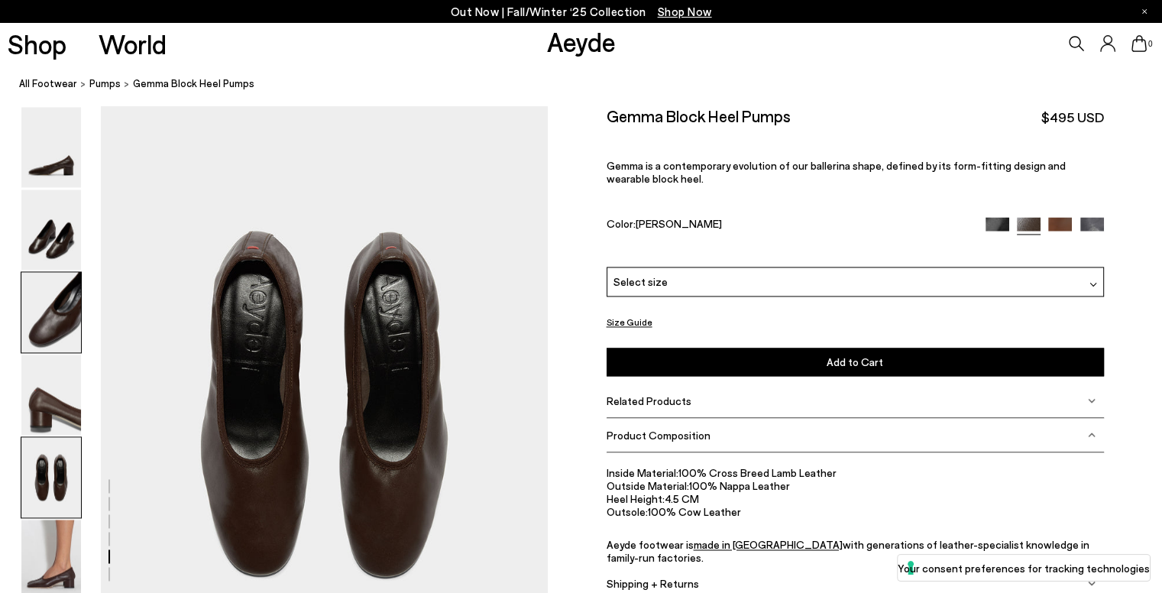
click at [46, 288] on img at bounding box center [51, 312] width 60 height 80
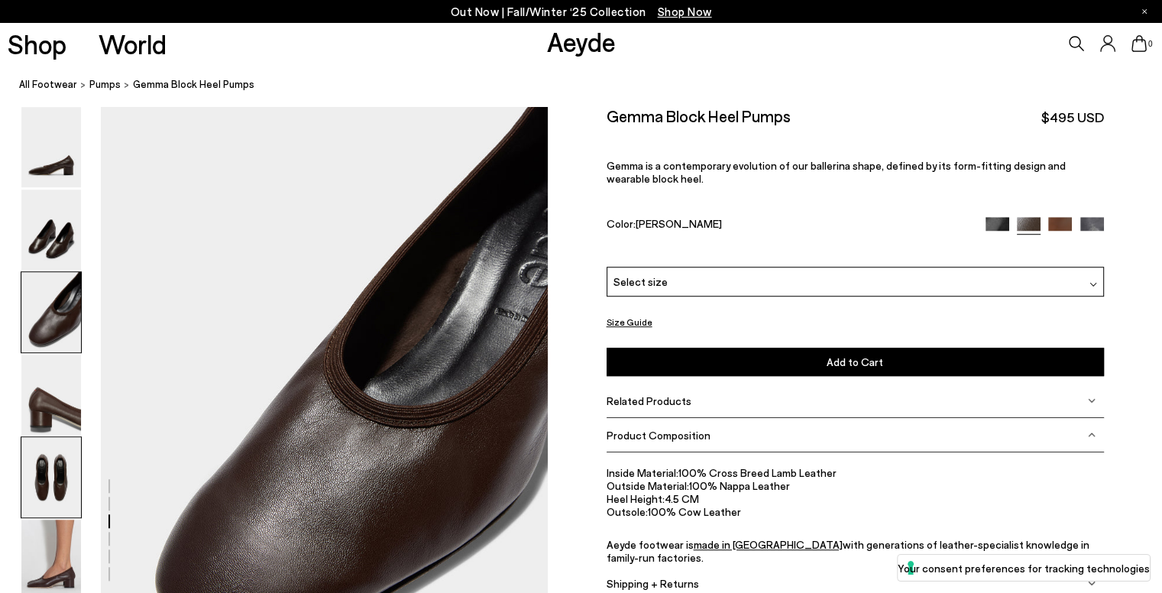
click at [21, 479] on img at bounding box center [51, 477] width 60 height 80
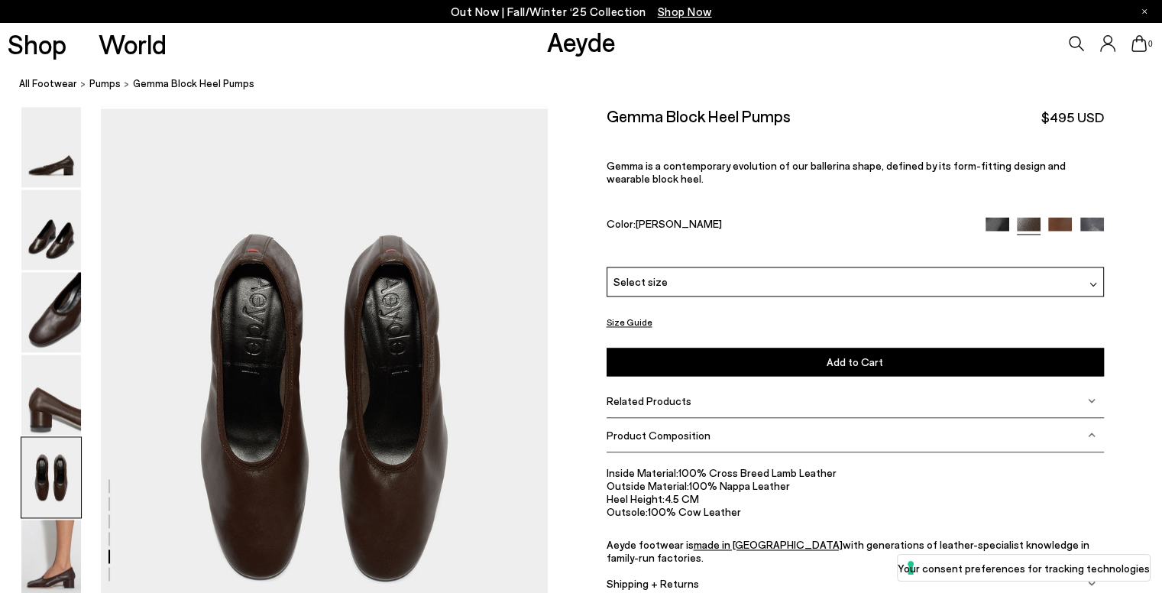
scroll to position [2286, 0]
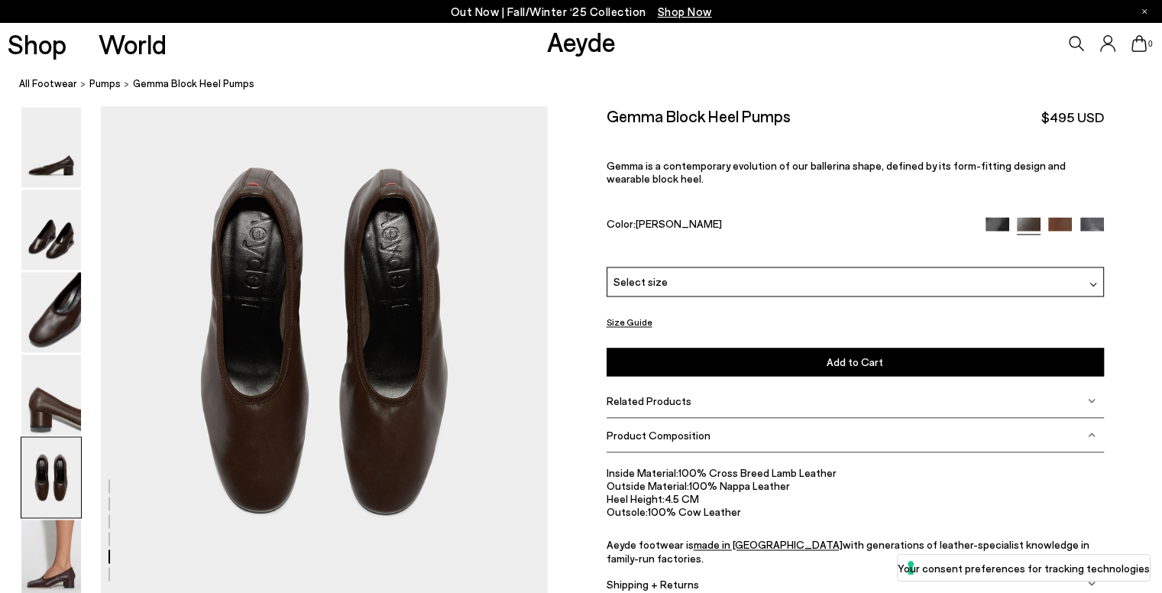
scroll to position [2515, 0]
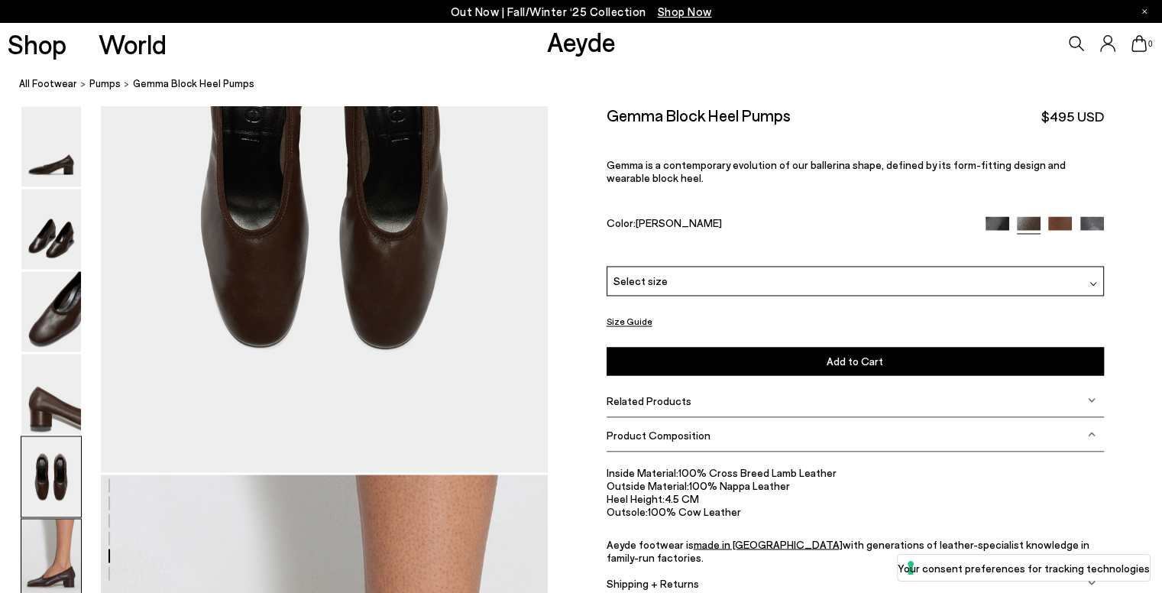
click at [45, 545] on img at bounding box center [51, 559] width 60 height 80
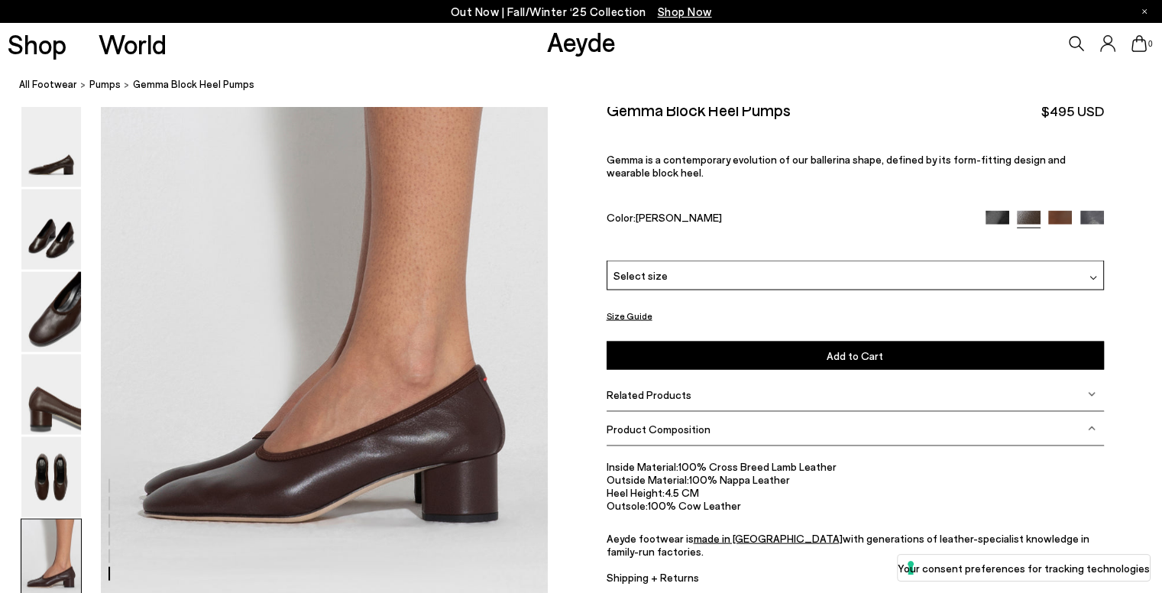
scroll to position [2988, 0]
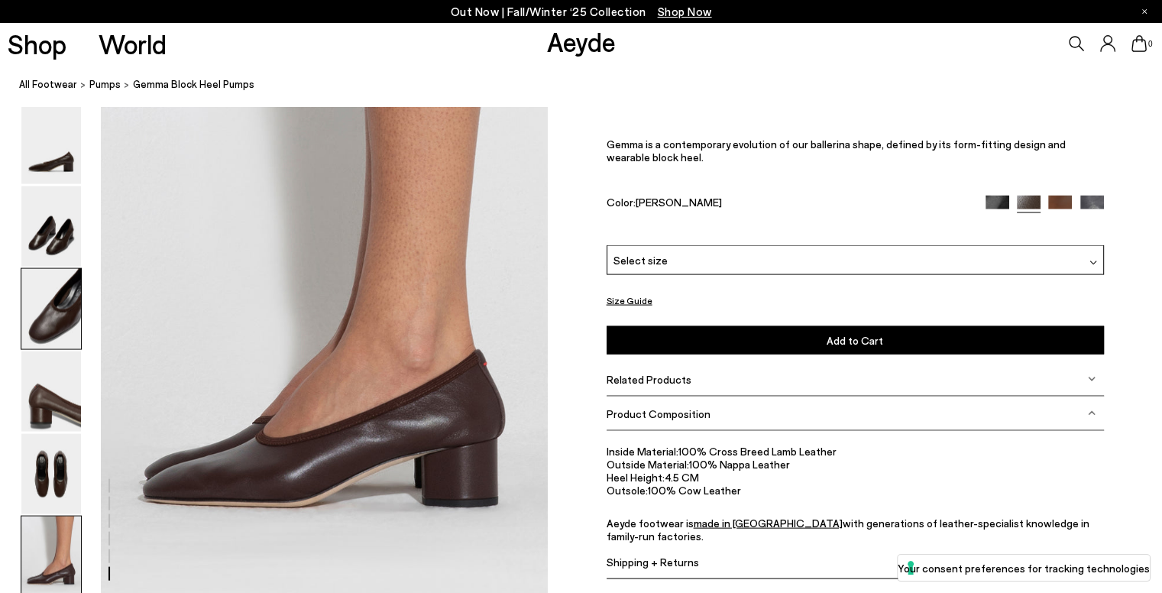
click at [43, 296] on img at bounding box center [51, 309] width 60 height 80
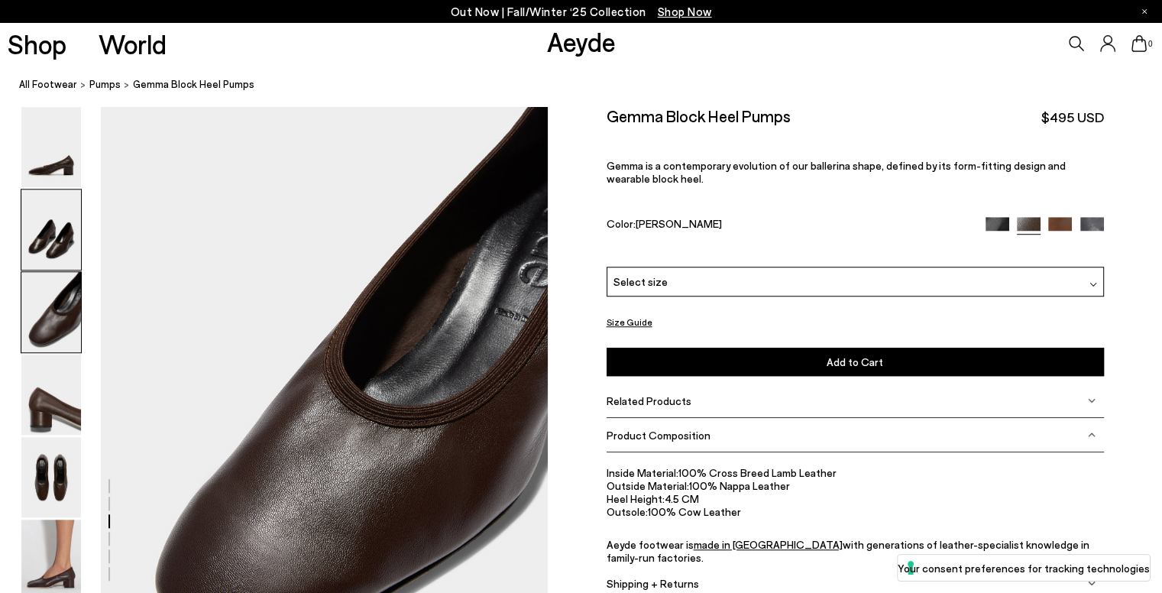
click at [44, 235] on img at bounding box center [51, 229] width 60 height 80
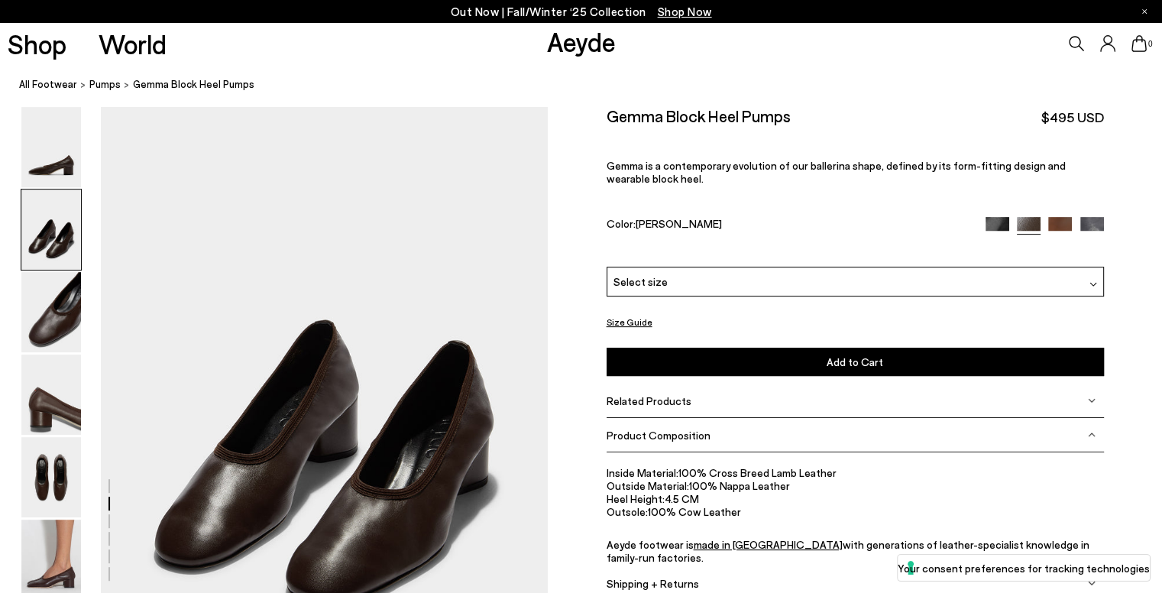
scroll to position [490, 0]
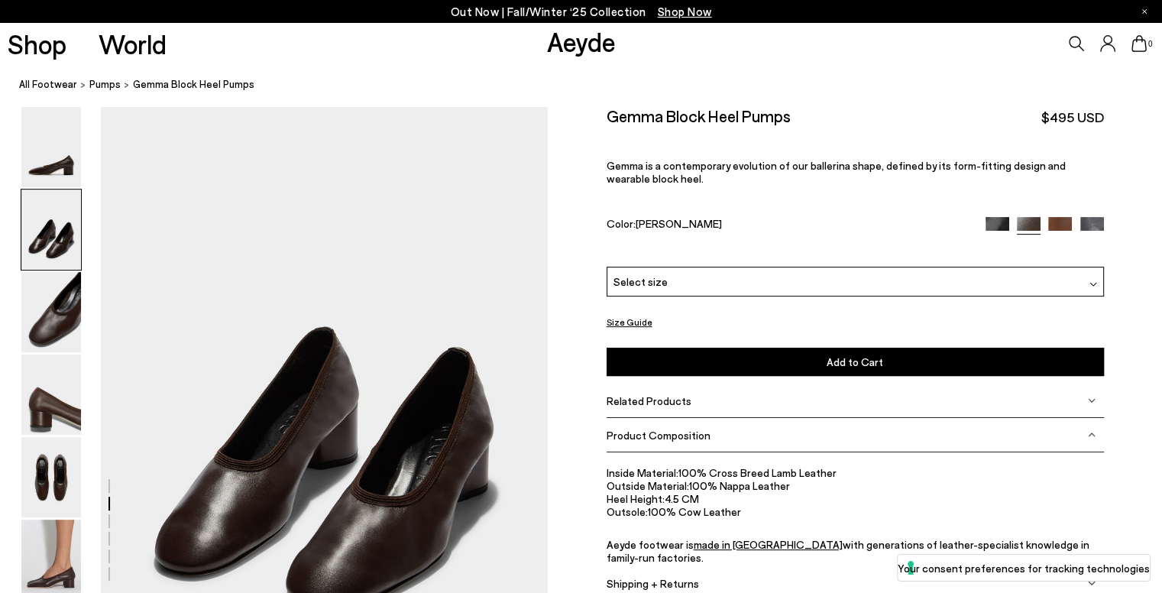
click at [40, 189] on img at bounding box center [51, 229] width 60 height 80
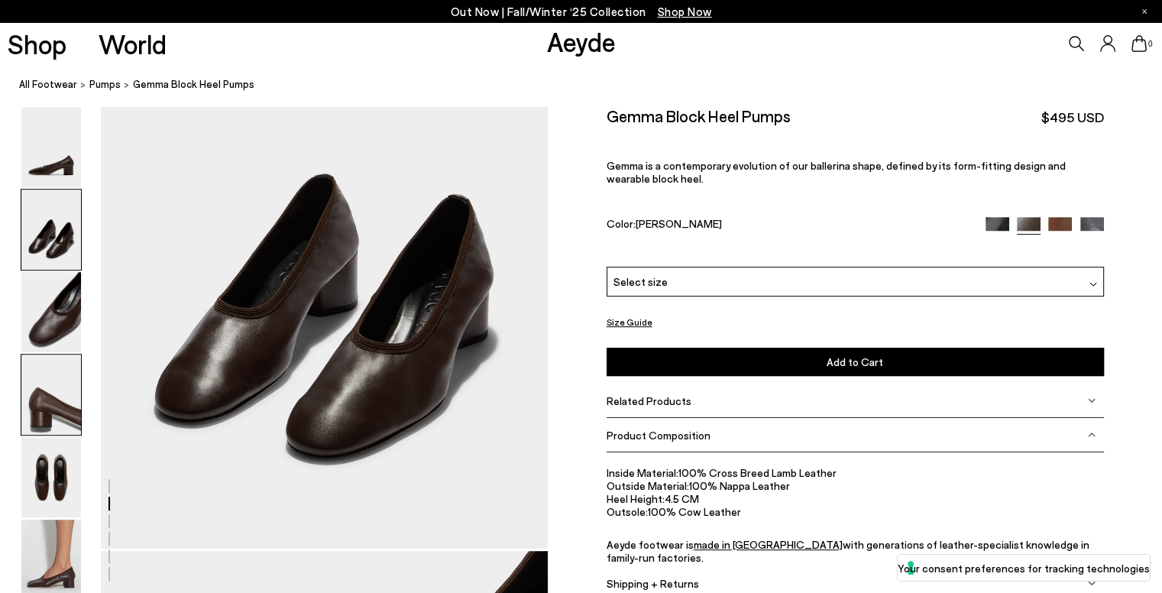
click at [55, 429] on img at bounding box center [51, 394] width 60 height 80
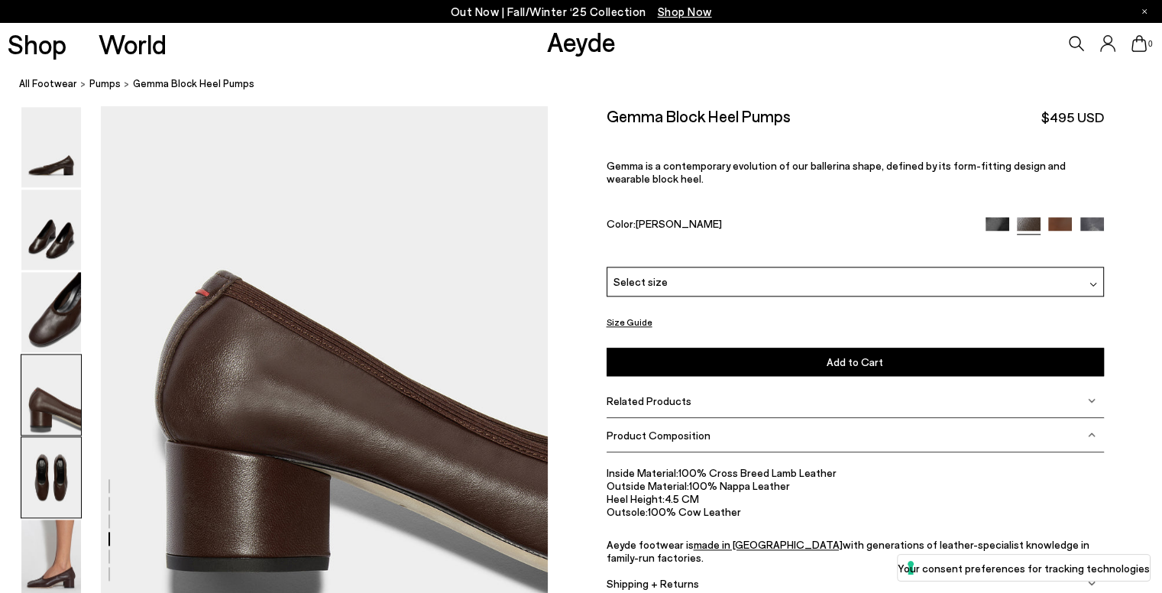
click at [47, 486] on img at bounding box center [51, 477] width 60 height 80
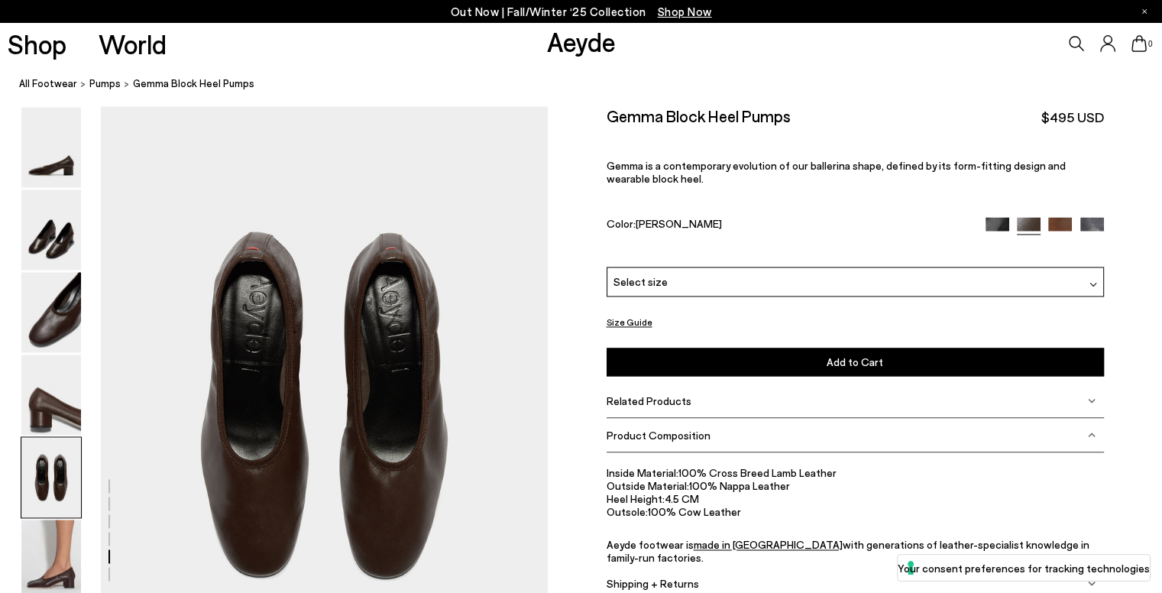
scroll to position [2286, 0]
click at [21, 361] on img at bounding box center [51, 394] width 60 height 80
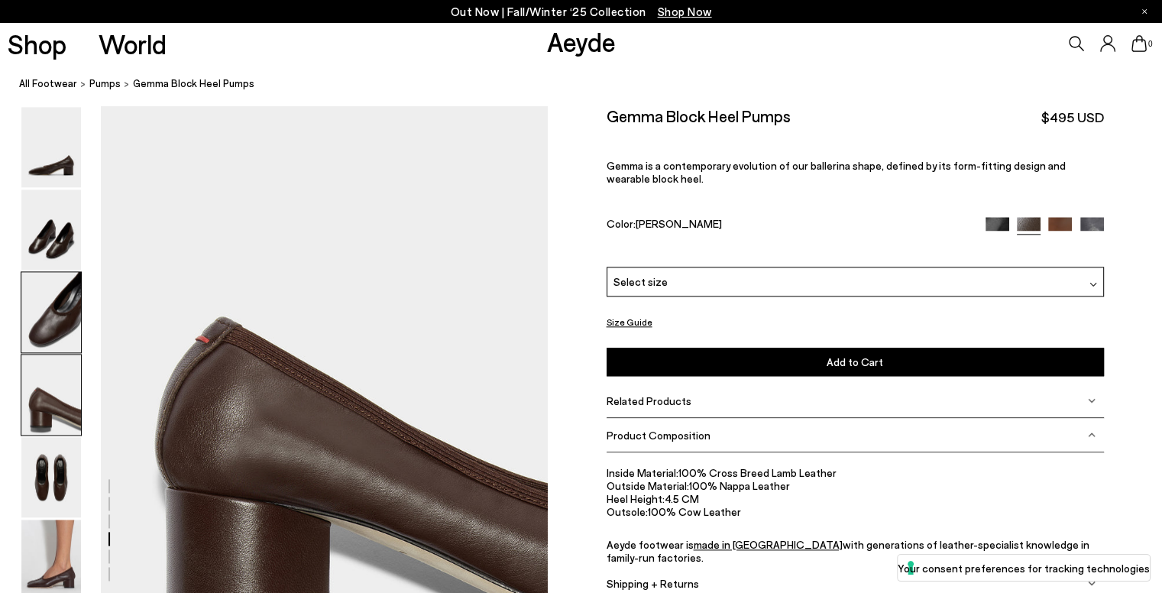
click at [26, 324] on img at bounding box center [51, 312] width 60 height 80
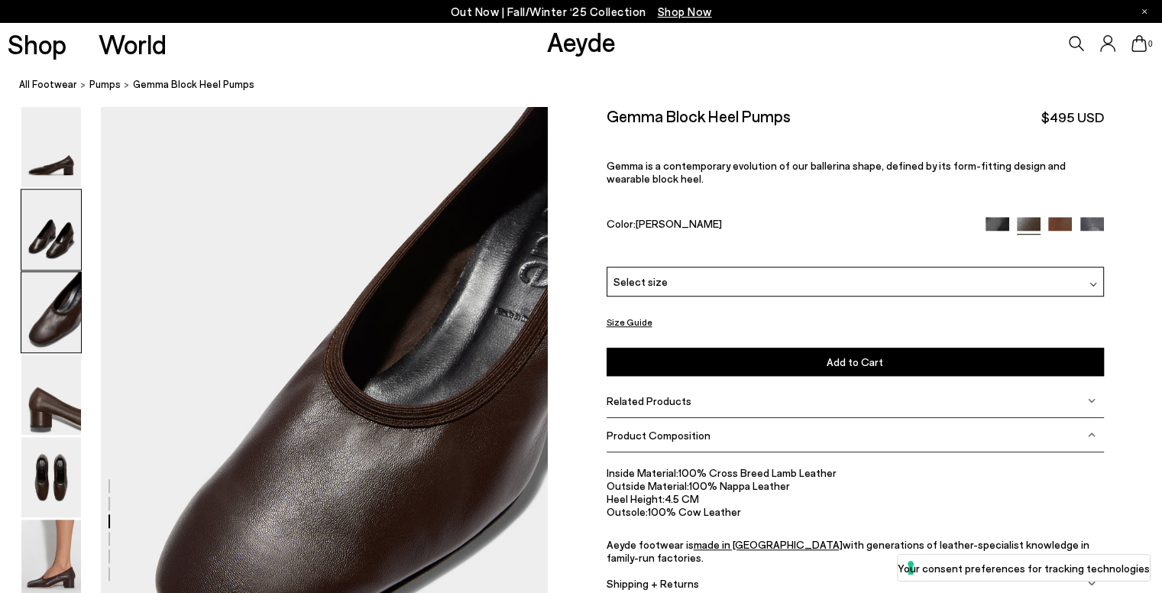
click at [60, 217] on img at bounding box center [51, 229] width 60 height 80
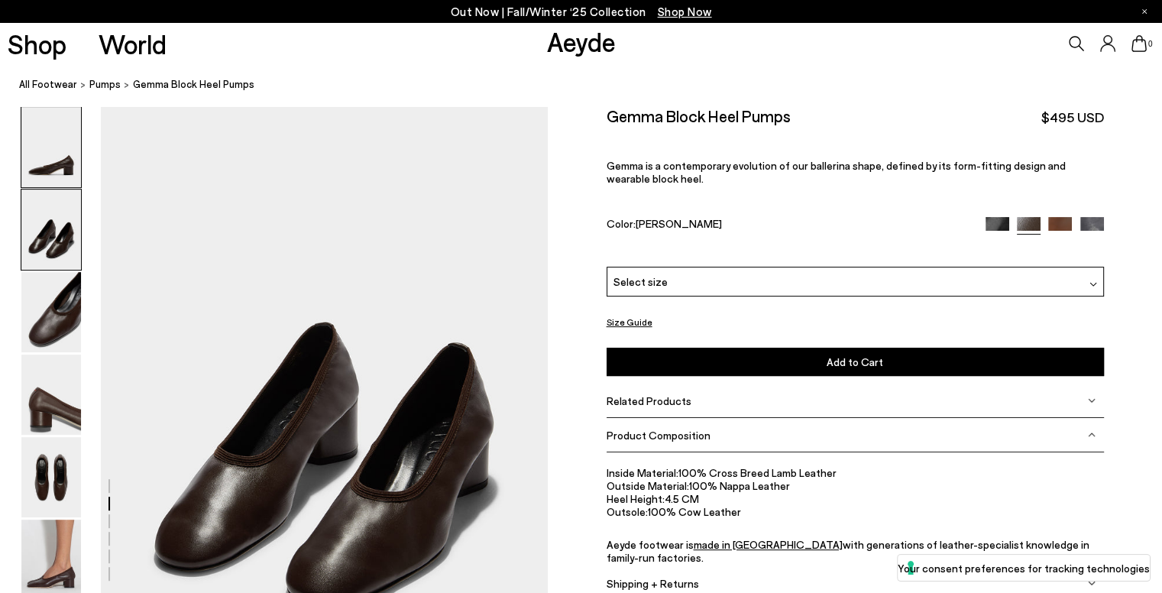
click at [37, 166] on img at bounding box center [51, 147] width 60 height 80
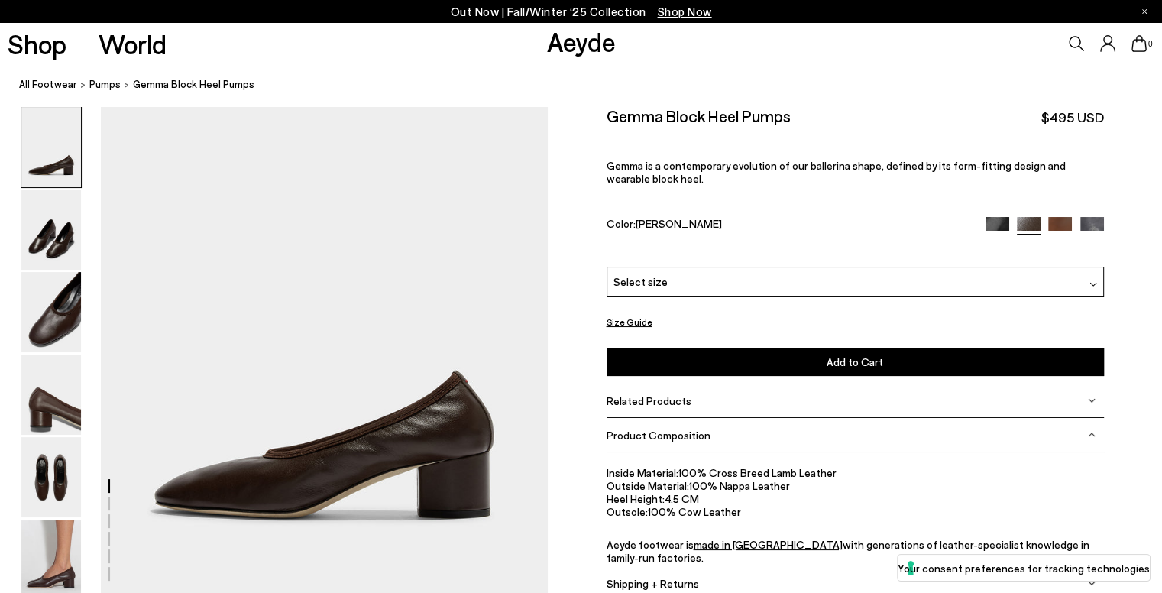
scroll to position [0, 0]
click at [739, 294] on div "Select size" at bounding box center [855, 282] width 497 height 30
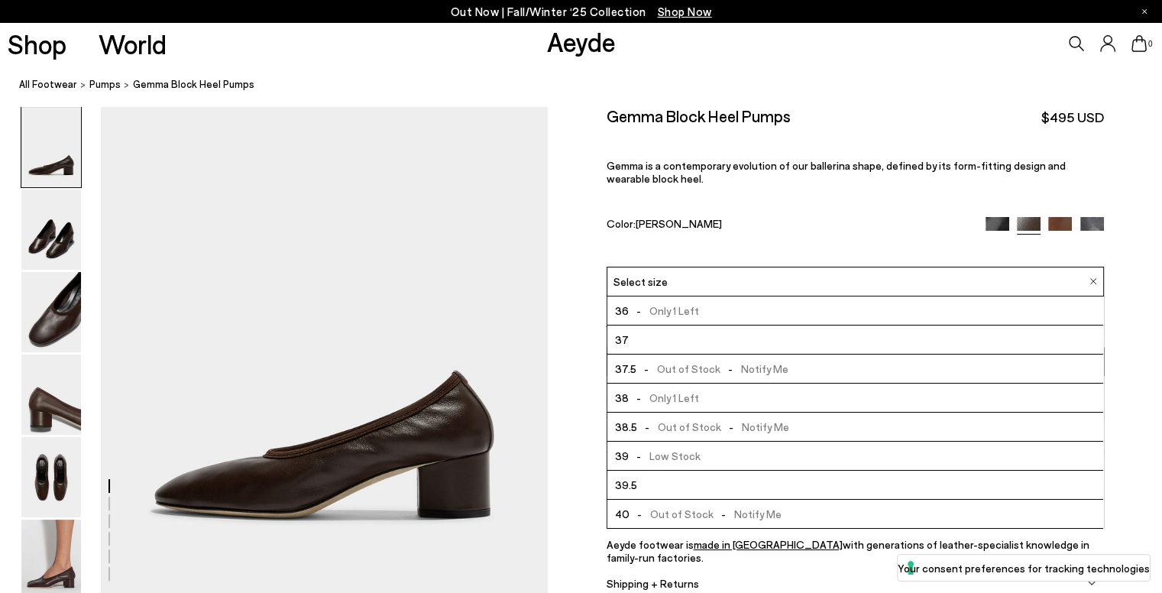
click at [1120, 297] on div "Size Guide Shoes Belt Our shoes come in European sizing. The easiest way to mea…" at bounding box center [855, 362] width 614 height 513
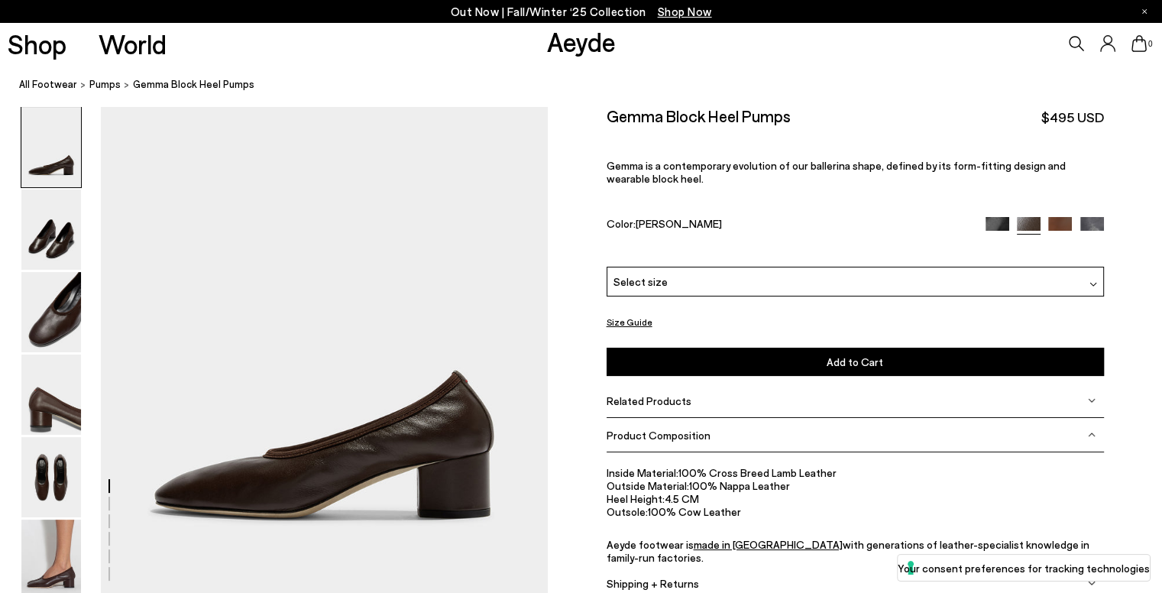
click at [645, 322] on button "Size Guide" at bounding box center [630, 321] width 46 height 19
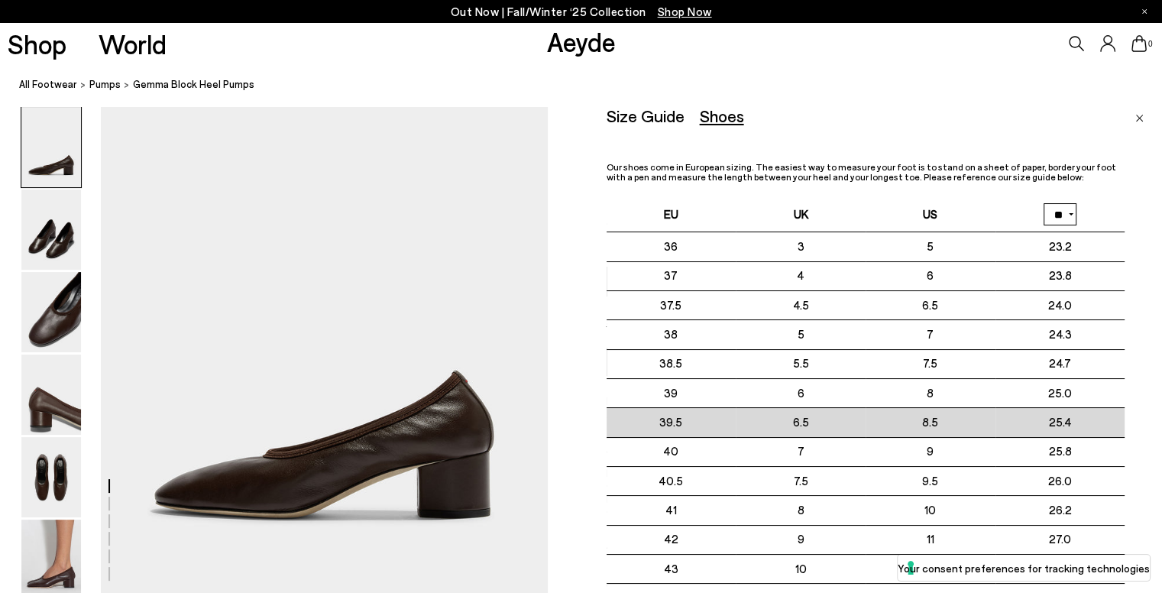
drag, startPoint x: 657, startPoint y: 420, endPoint x: 700, endPoint y: 420, distance: 42.8
click at [700, 420] on td "39.5" at bounding box center [672, 422] width 130 height 29
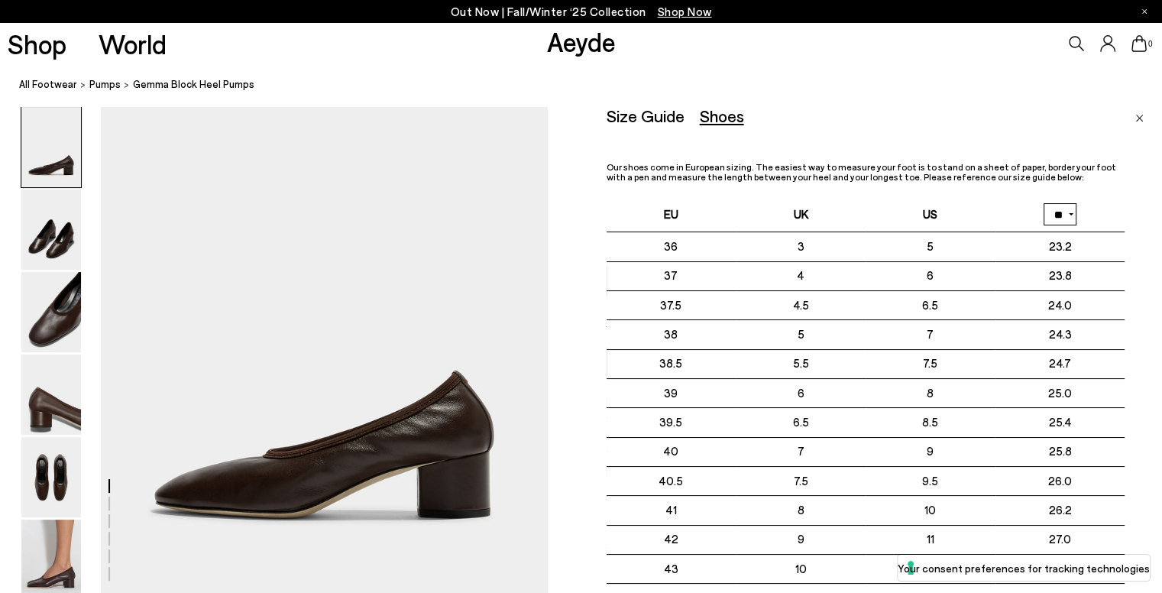
click at [1141, 221] on div "Size Guide Shoes Belt Our shoes come in European sizing. The easiest way to mea…" at bounding box center [885, 402] width 556 height 593
click at [1143, 124] on div "Size Guide Shoes Belt Our shoes come in European sizing. The easiest way to mea…" at bounding box center [885, 402] width 556 height 593
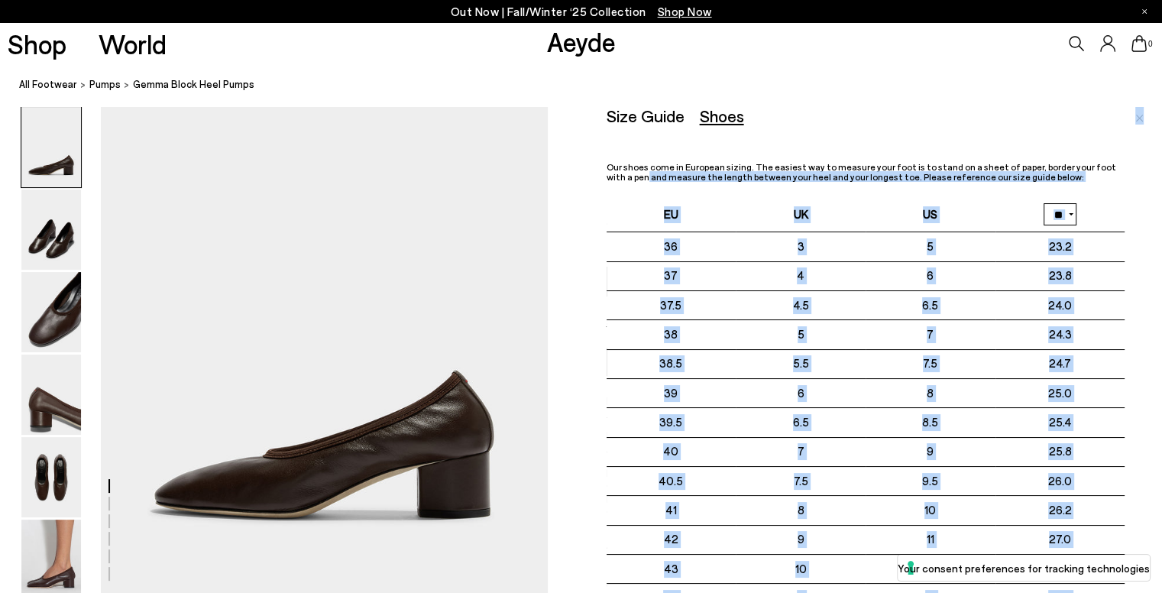
click at [1140, 121] on img "Close" at bounding box center [1139, 119] width 8 height 8
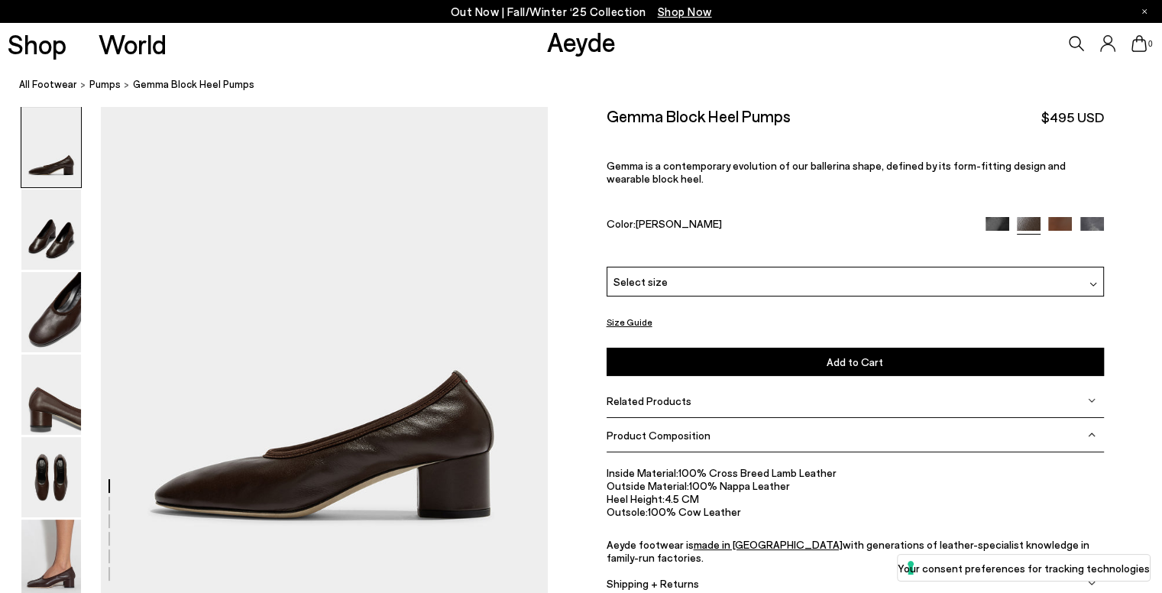
click at [738, 286] on div "Select size" at bounding box center [855, 282] width 497 height 30
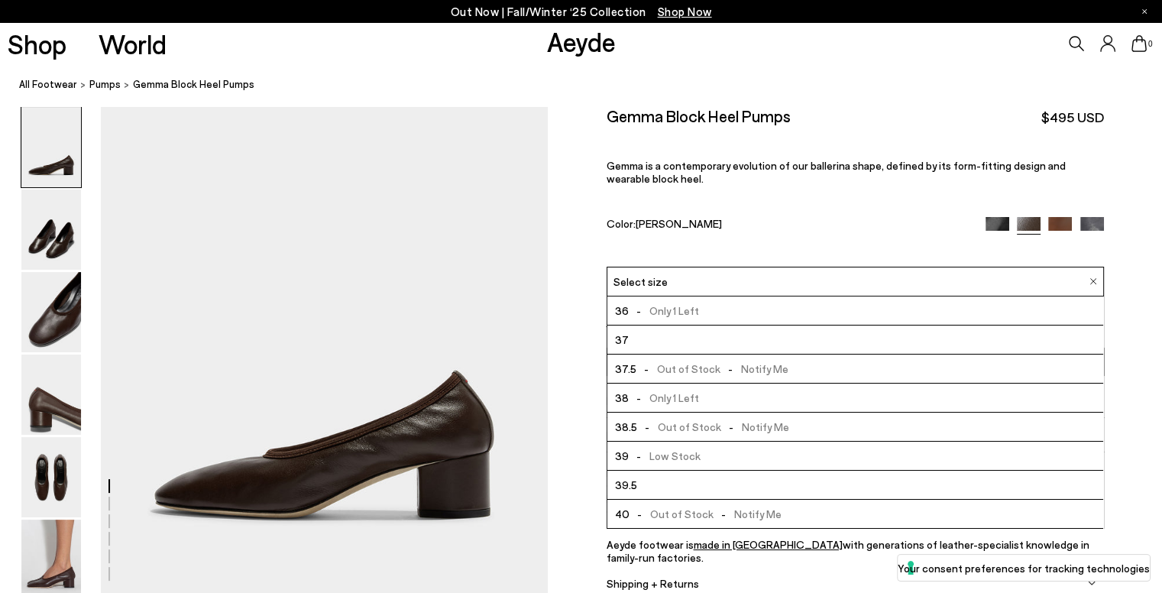
click at [720, 484] on li "39.5" at bounding box center [855, 485] width 496 height 29
